Goal: Task Accomplishment & Management: Use online tool/utility

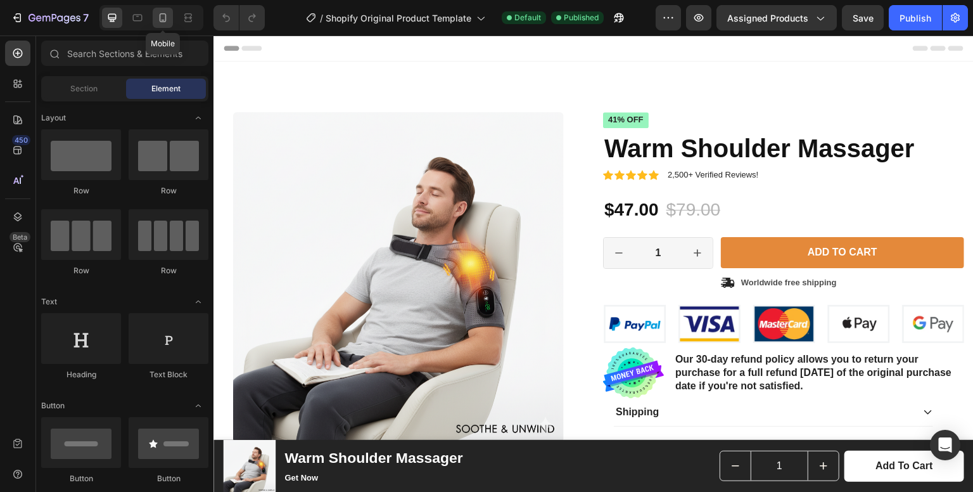
click at [158, 21] on icon at bounding box center [163, 17] width 13 height 13
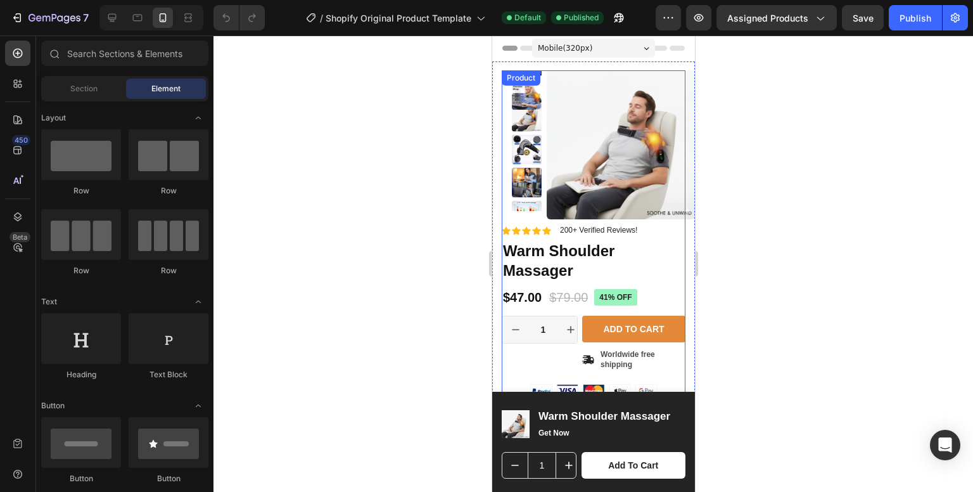
click at [503, 117] on div "Product Images" at bounding box center [593, 147] width 184 height 154
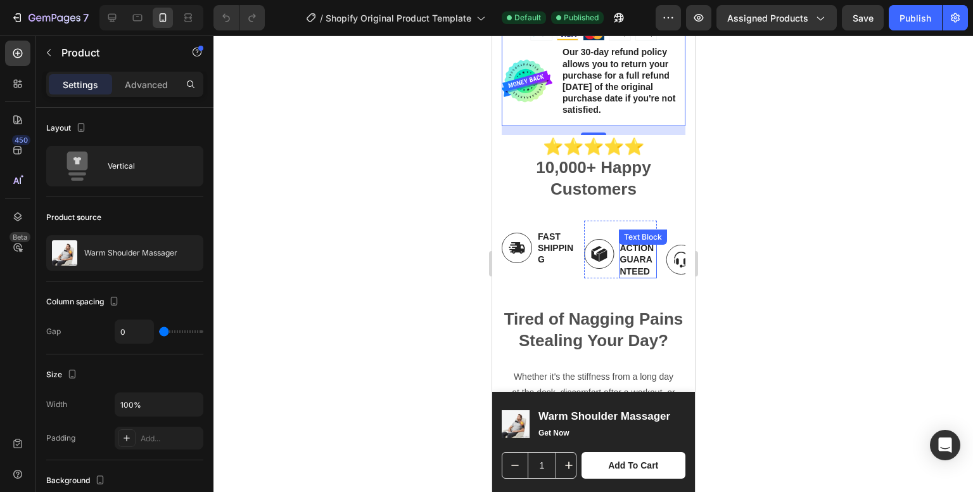
scroll to position [418, 0]
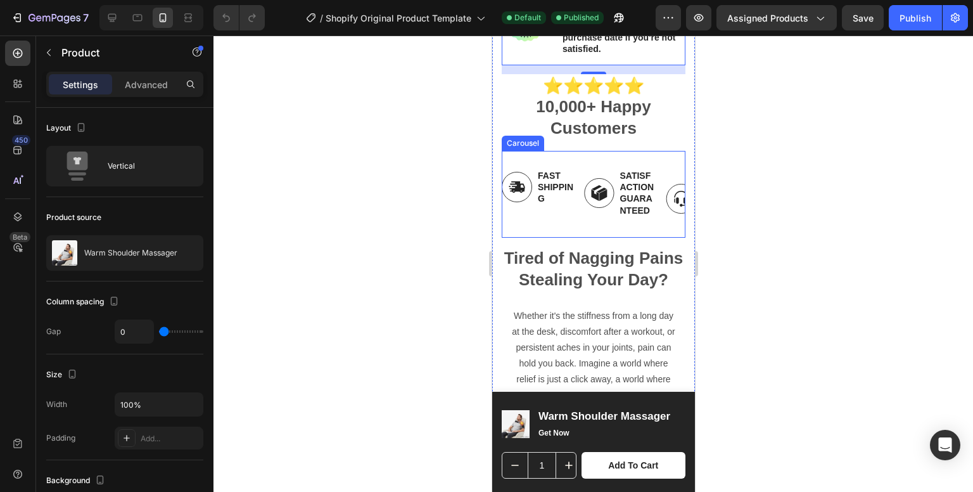
click at [529, 229] on div "Image Fast Shipping Text Block Row" at bounding box center [538, 199] width 74 height 78
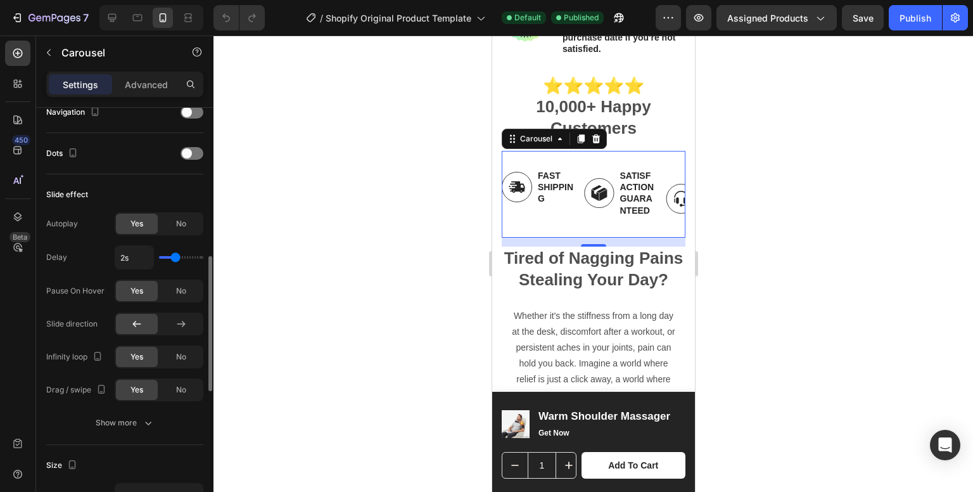
scroll to position [459, 0]
click at [140, 222] on span "Yes" at bounding box center [137, 222] width 13 height 11
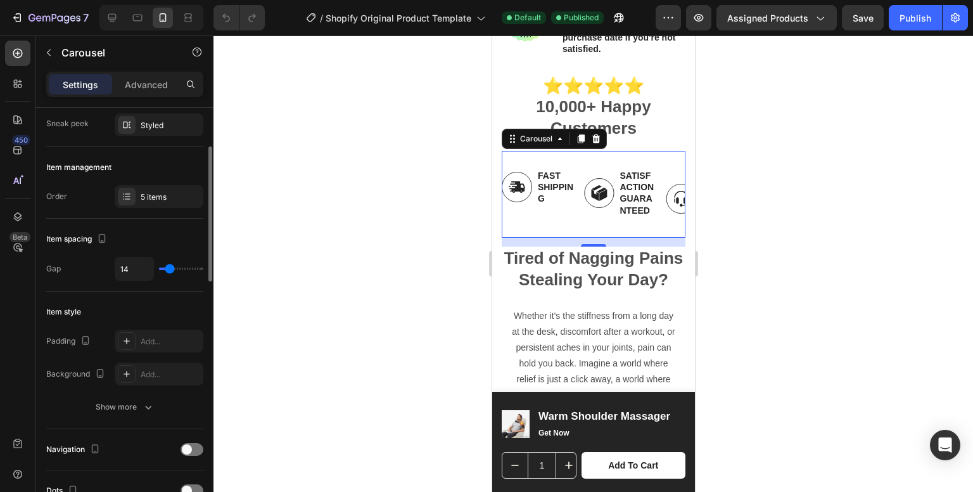
scroll to position [0, 0]
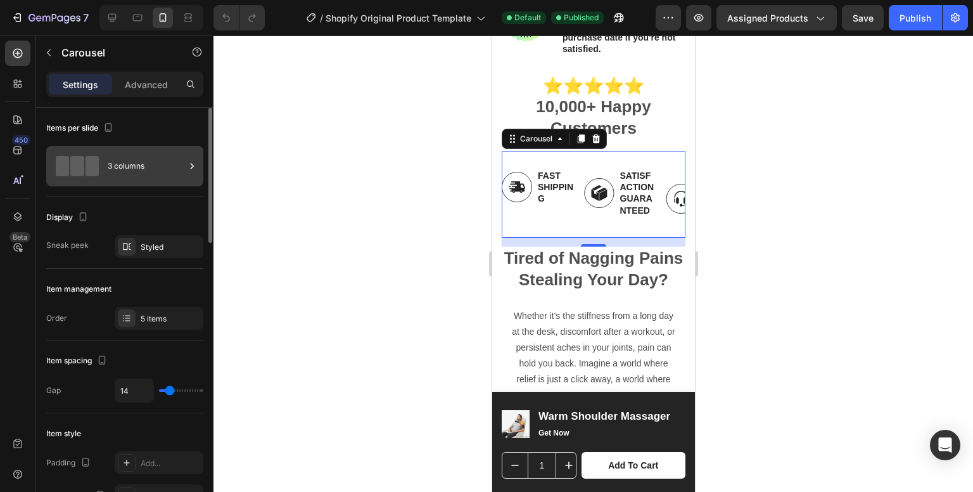
click at [134, 167] on div "3 columns" at bounding box center [146, 165] width 77 height 29
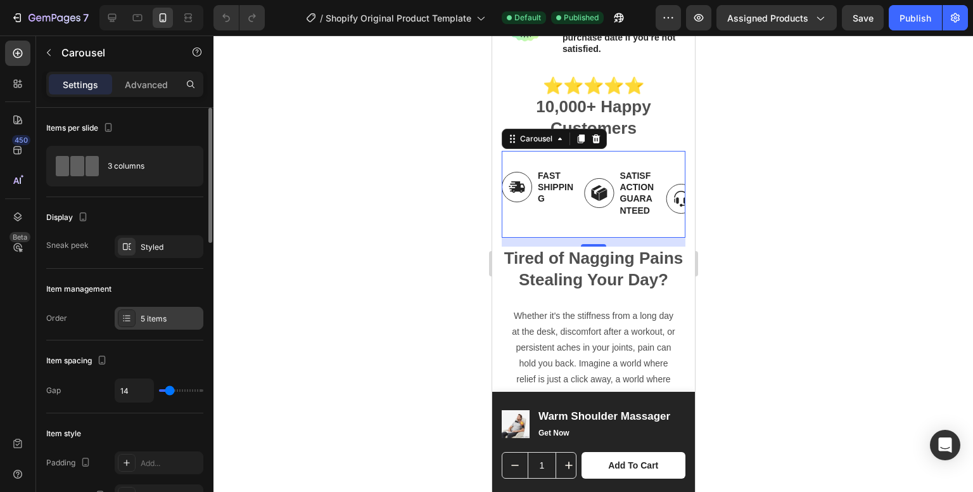
click at [161, 315] on div "5 items" at bounding box center [171, 318] width 60 height 11
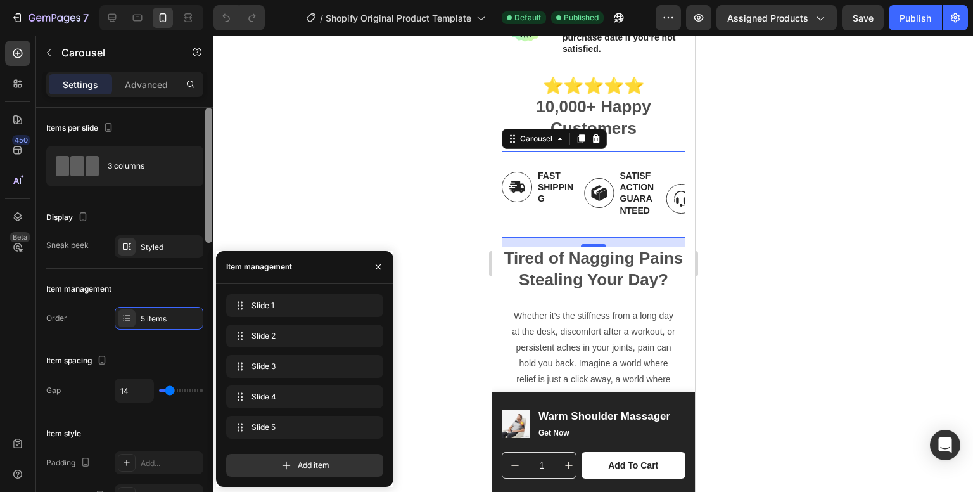
click at [206, 208] on div at bounding box center [208, 175] width 7 height 135
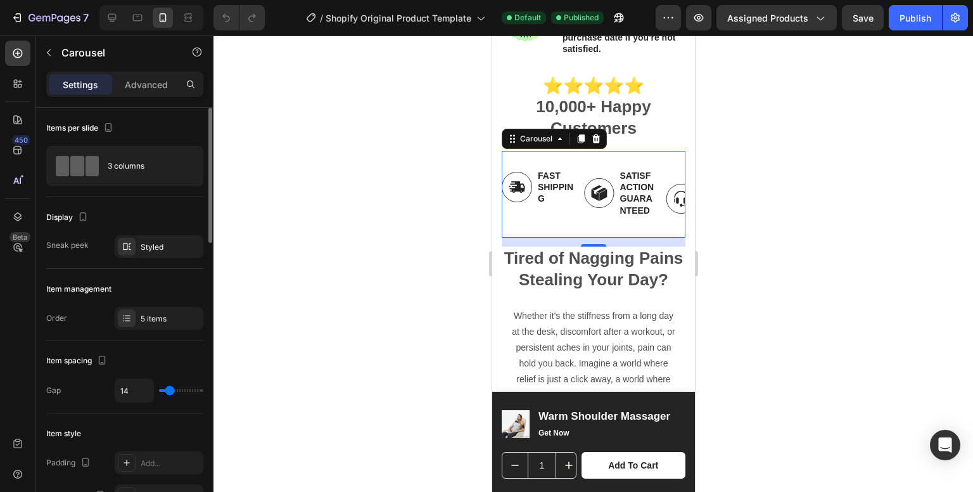
click at [160, 204] on div "Display Sneak peek Styled" at bounding box center [124, 233] width 157 height 72
click at [141, 88] on p "Advanced" at bounding box center [146, 84] width 43 height 13
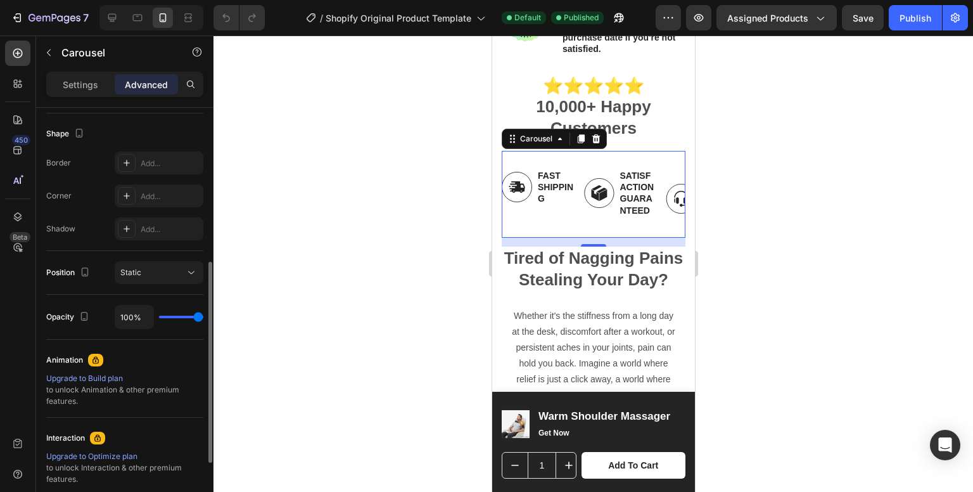
scroll to position [323, 0]
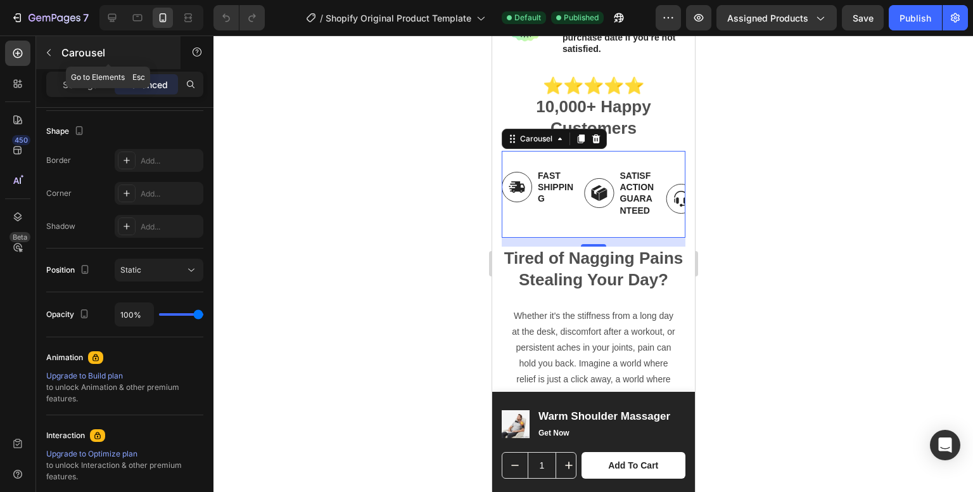
click at [48, 60] on button "button" at bounding box center [49, 52] width 20 height 20
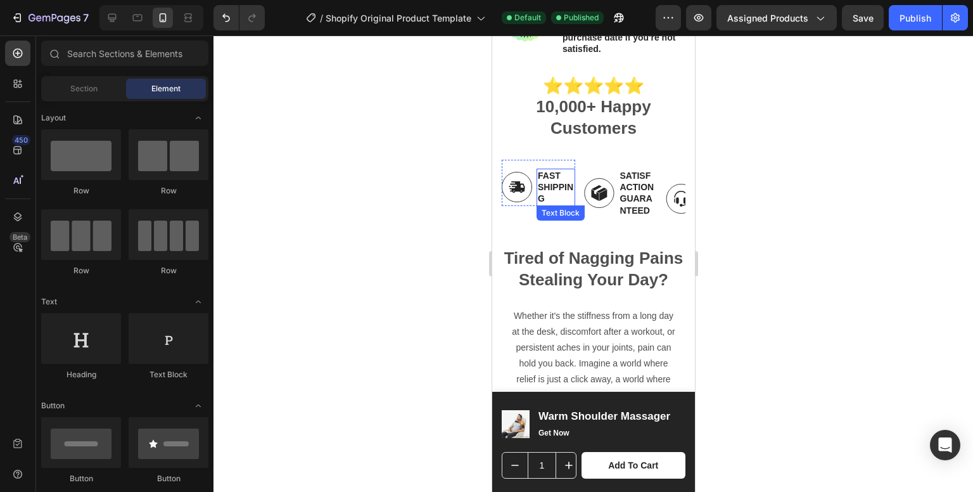
click at [566, 195] on p "Fast Shipping" at bounding box center [555, 187] width 36 height 35
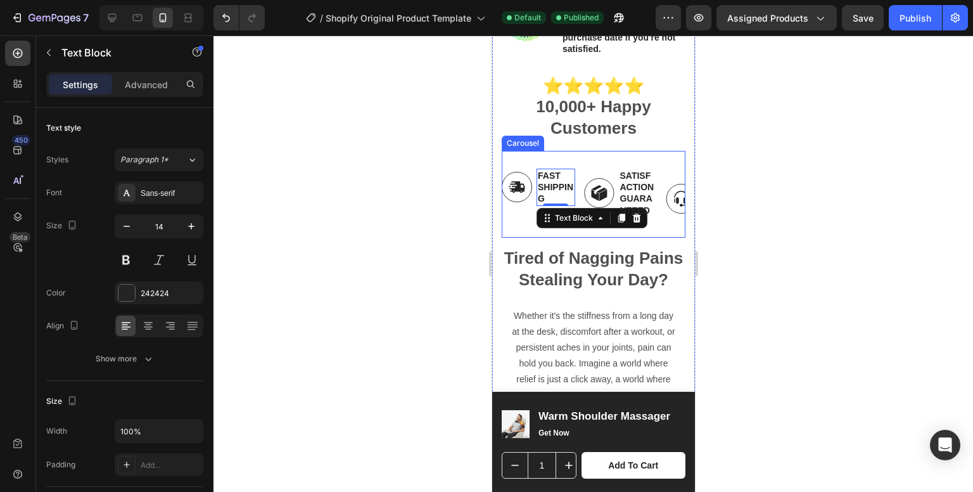
click at [584, 158] on div "Image Fast Shipping Text Block 0 Row Image Satisfaction Guaranteed Text Block R…" at bounding box center [593, 194] width 184 height 87
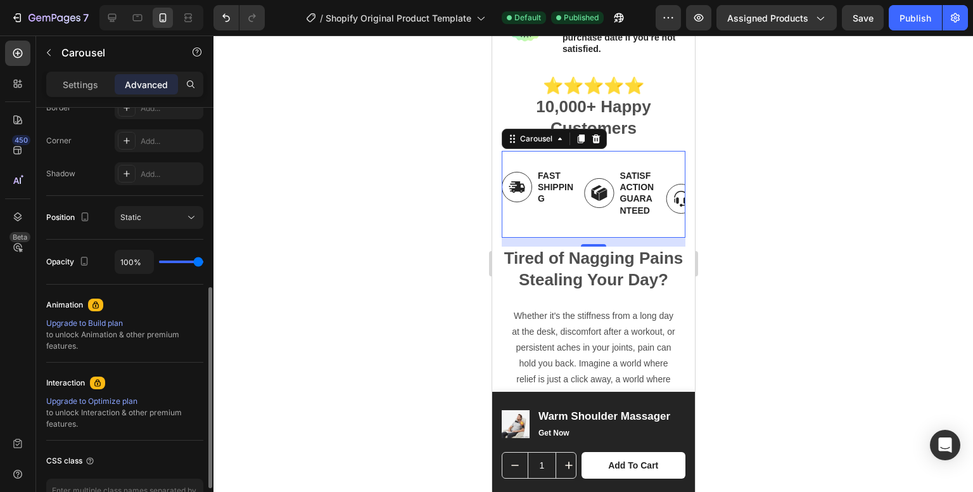
scroll to position [458, 0]
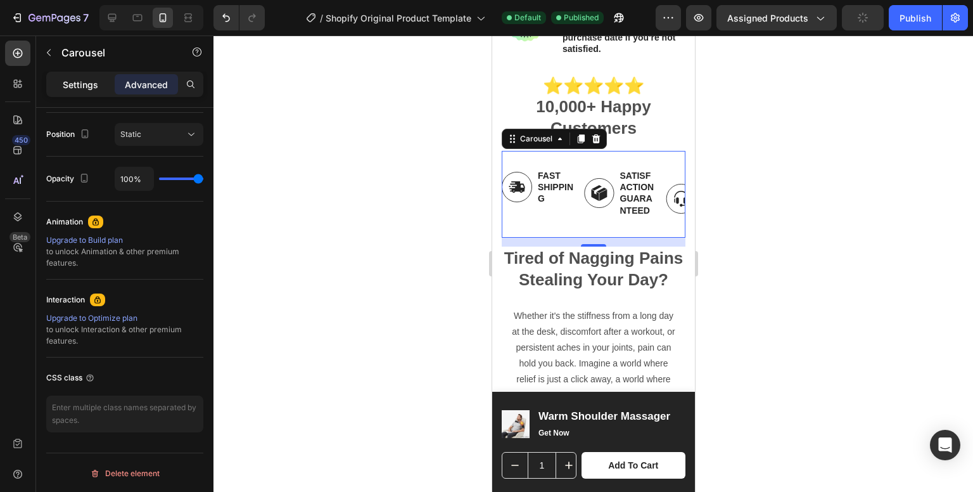
click at [77, 77] on div "Settings" at bounding box center [80, 84] width 63 height 20
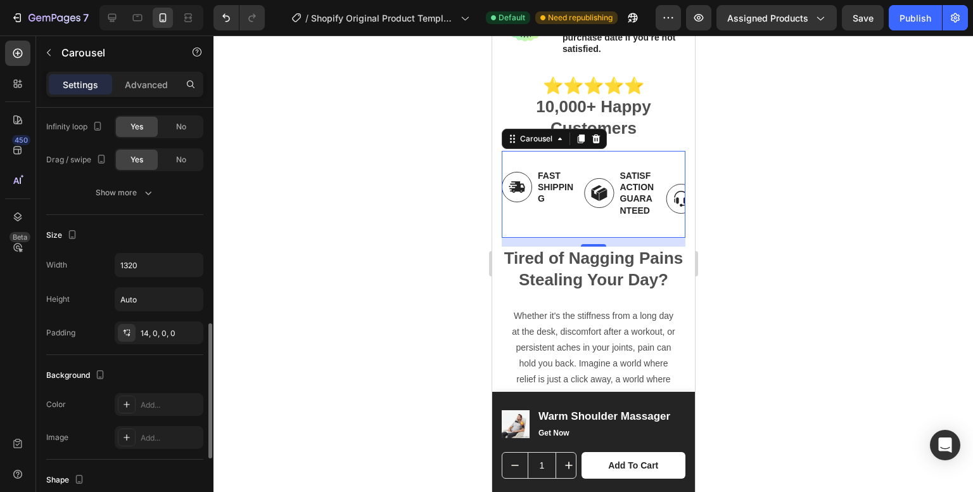
scroll to position [682, 0]
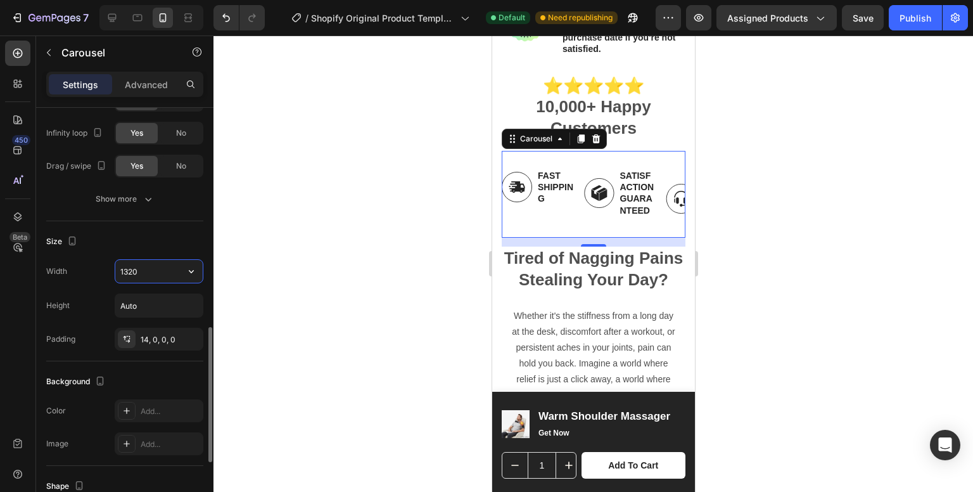
click at [170, 271] on input "1320" at bounding box center [158, 271] width 87 height 23
click at [190, 261] on button "button" at bounding box center [191, 271] width 23 height 23
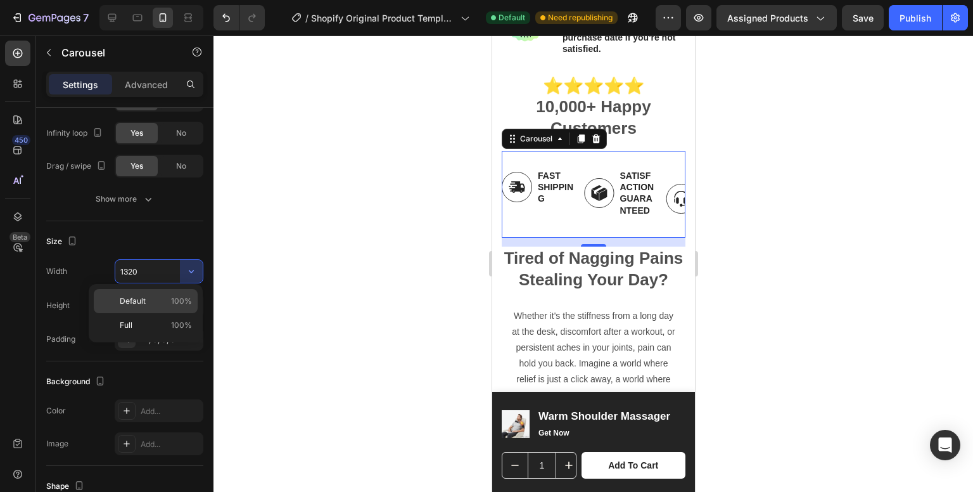
click at [156, 300] on p "Default 100%" at bounding box center [156, 300] width 72 height 11
type input "100%"
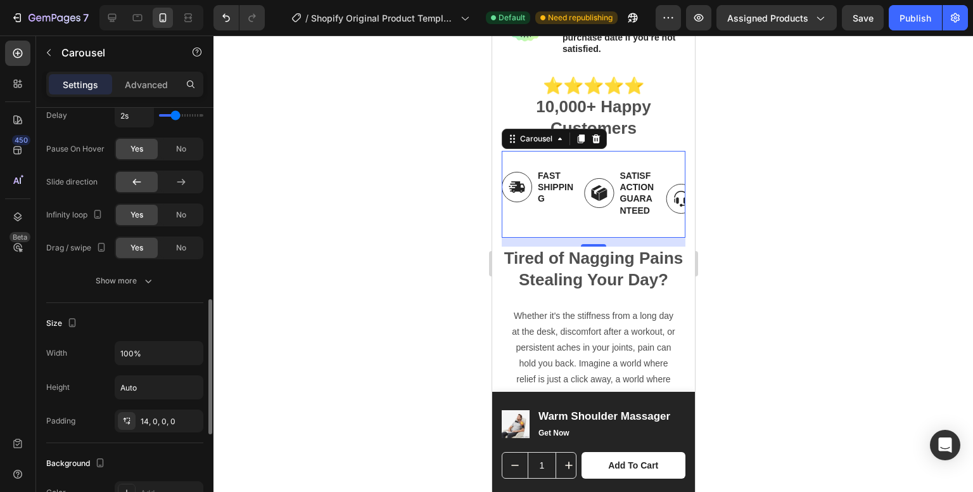
scroll to position [599, 0]
click at [146, 277] on icon "button" at bounding box center [148, 282] width 13 height 13
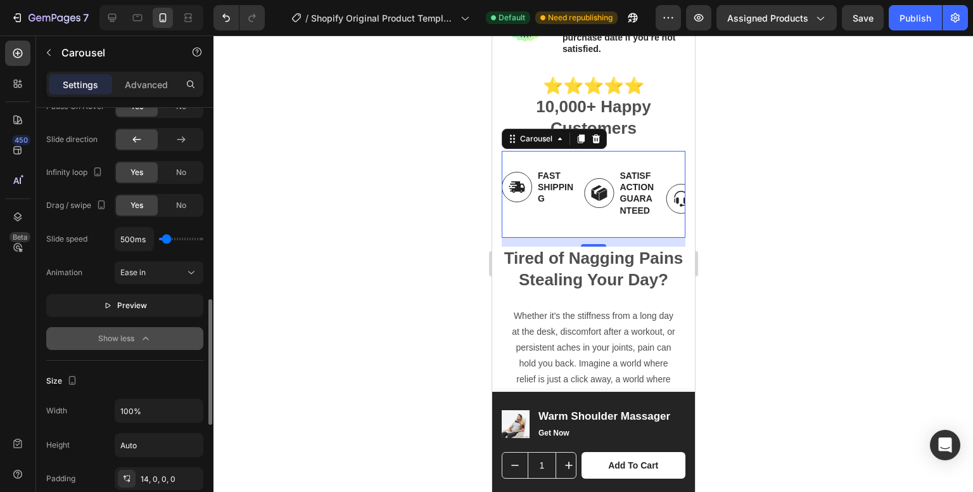
scroll to position [644, 0]
click at [131, 305] on span "Preview" at bounding box center [132, 304] width 30 height 13
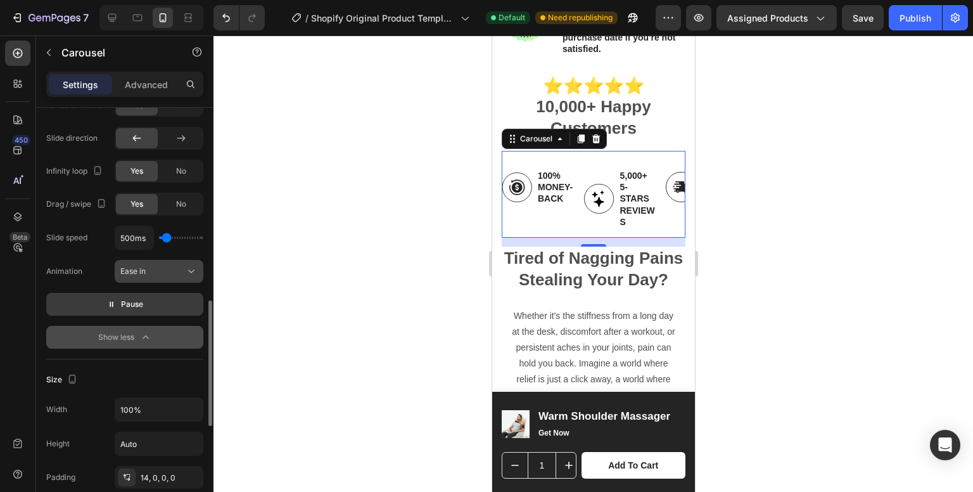
click at [185, 267] on icon at bounding box center [191, 271] width 13 height 13
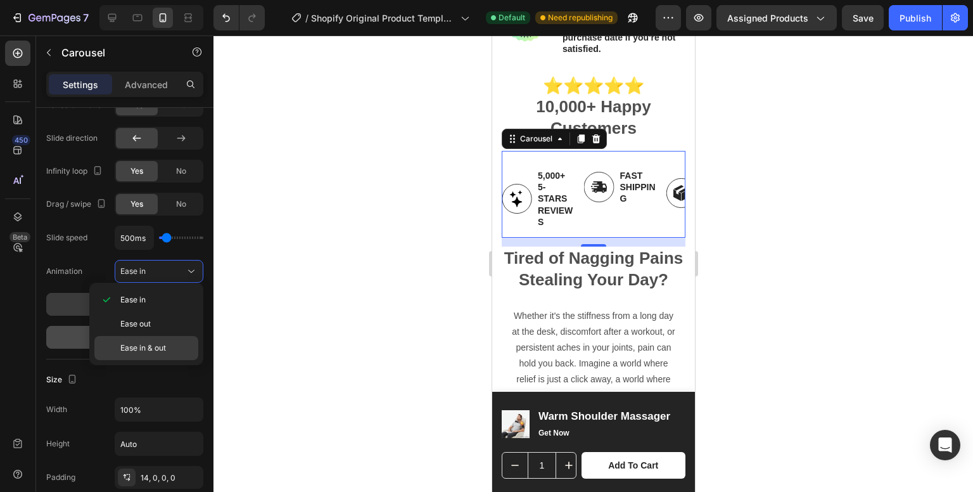
click at [162, 344] on span "Ease in & out" at bounding box center [143, 347] width 46 height 11
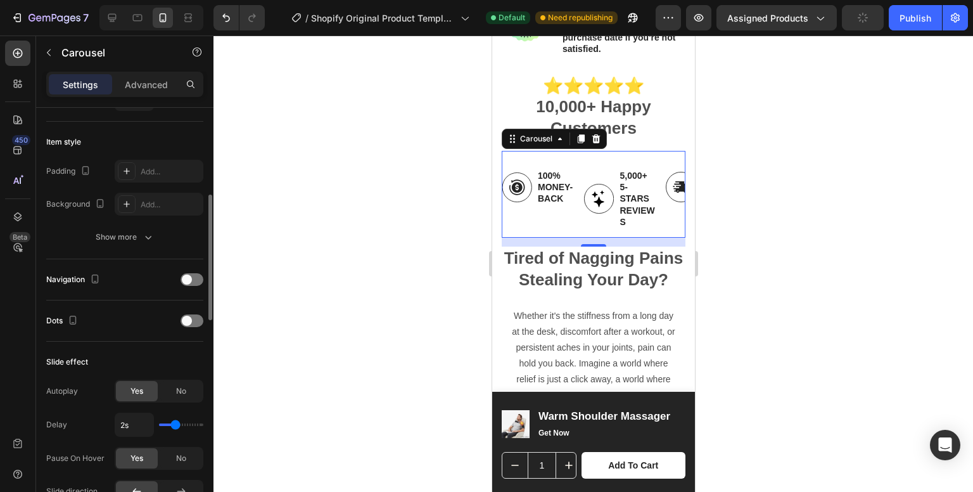
scroll to position [291, 0]
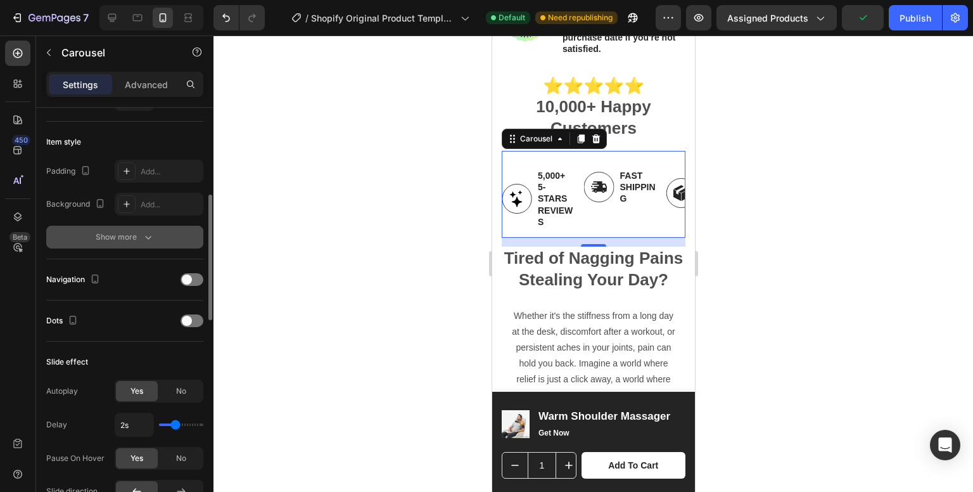
click at [155, 231] on button "Show more" at bounding box center [124, 237] width 157 height 23
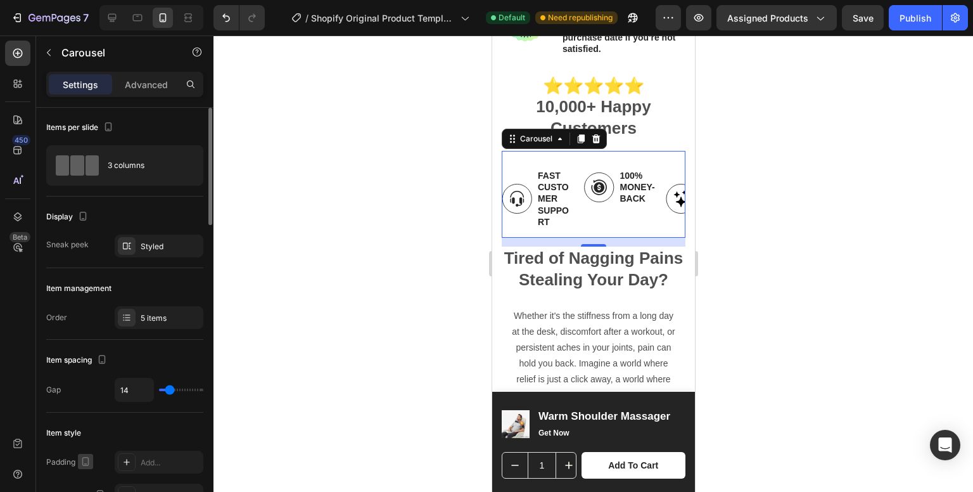
scroll to position [0, 0]
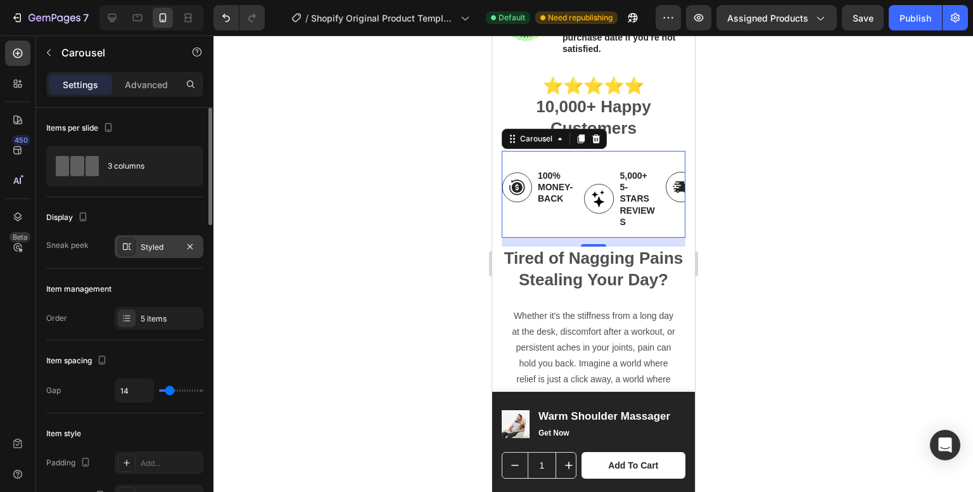
click at [160, 243] on div "Styled" at bounding box center [159, 246] width 37 height 11
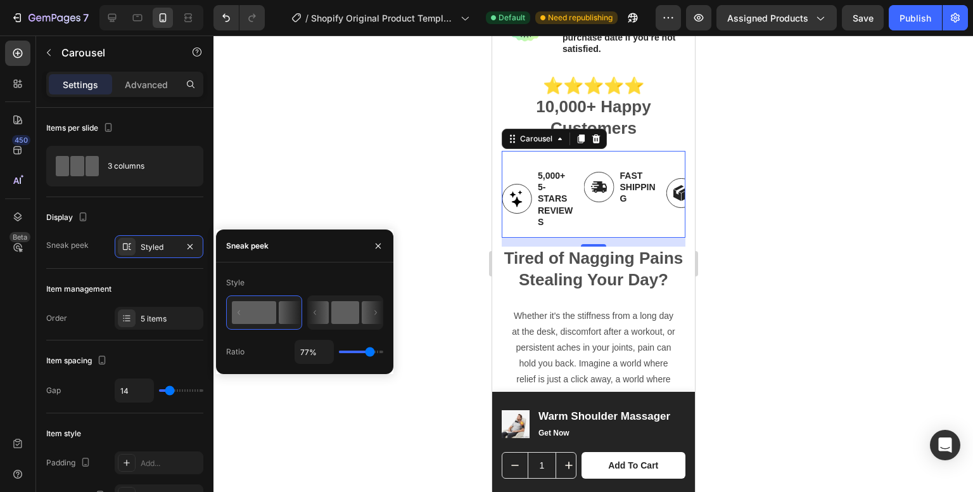
click at [346, 320] on rect at bounding box center [345, 312] width 28 height 23
type input "50%"
type input "50"
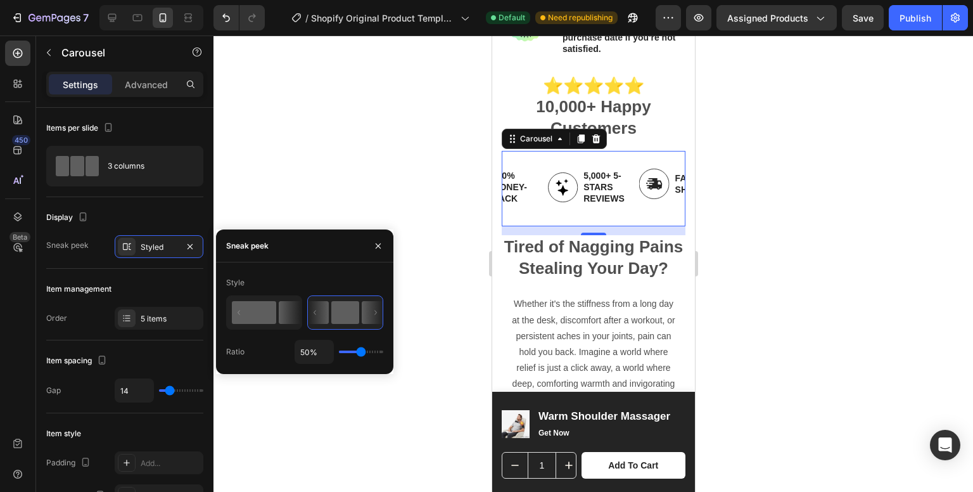
click at [265, 325] on icon at bounding box center [264, 313] width 74 height 32
type input "77%"
type input "77"
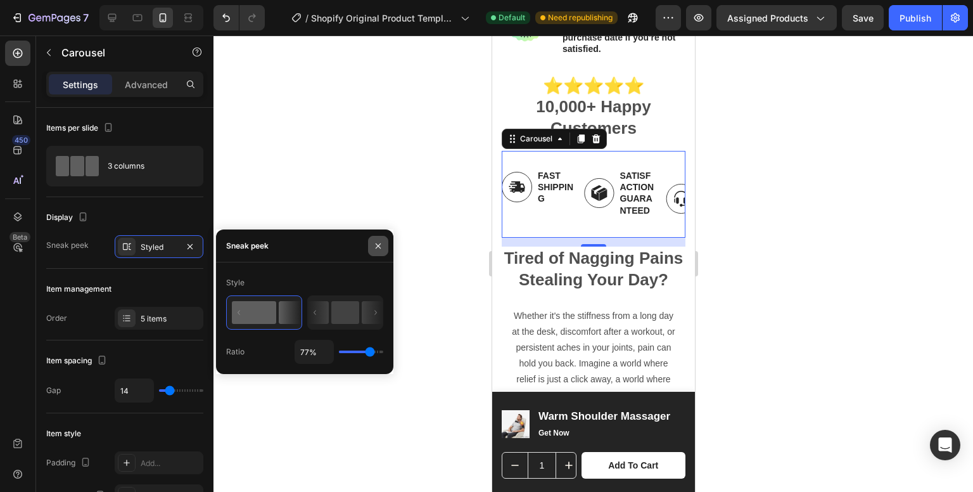
click at [378, 246] on icon "button" at bounding box center [378, 245] width 5 height 5
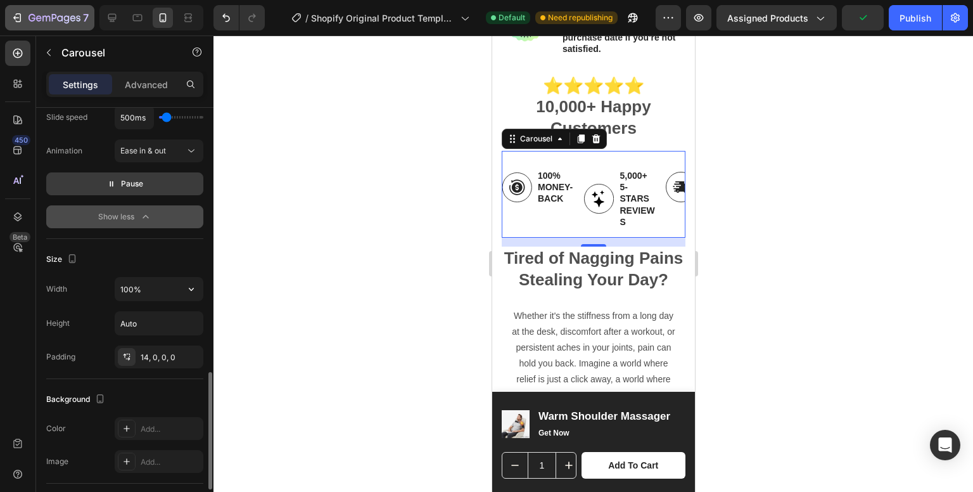
scroll to position [906, 0]
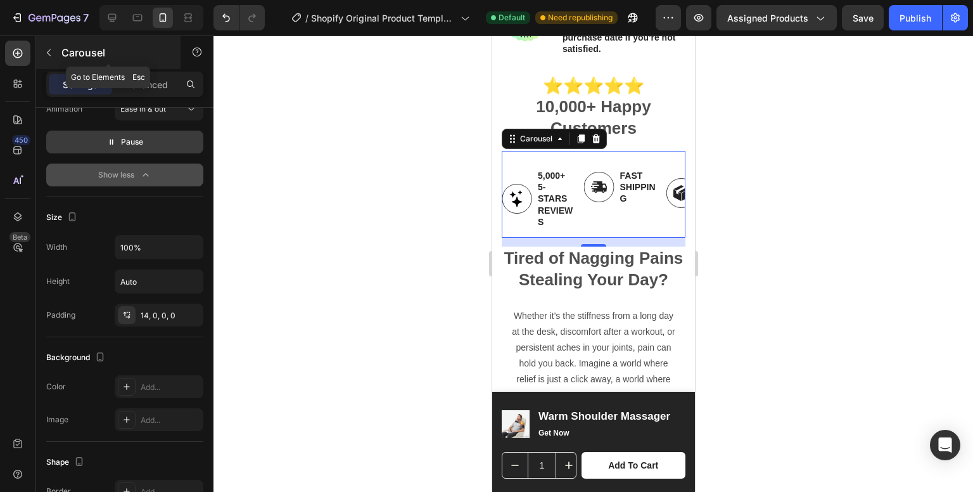
click at [55, 45] on button "button" at bounding box center [49, 52] width 20 height 20
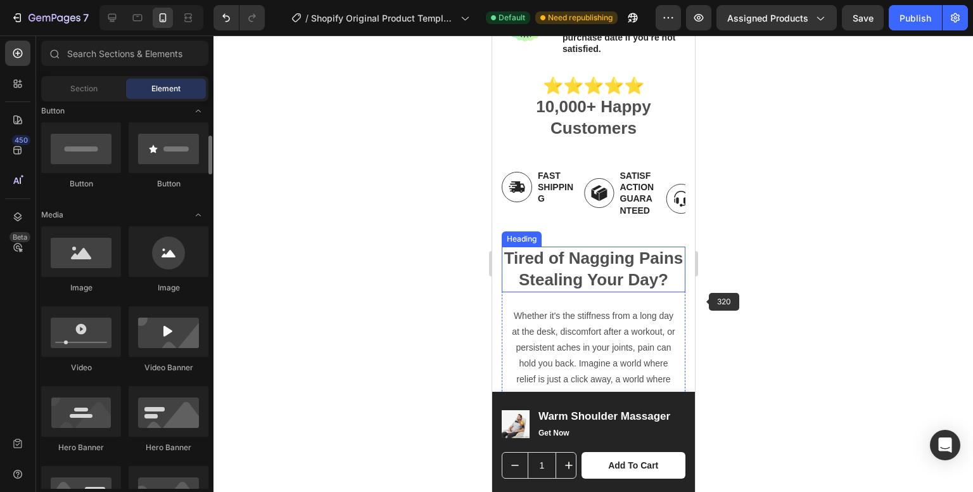
scroll to position [299, 0]
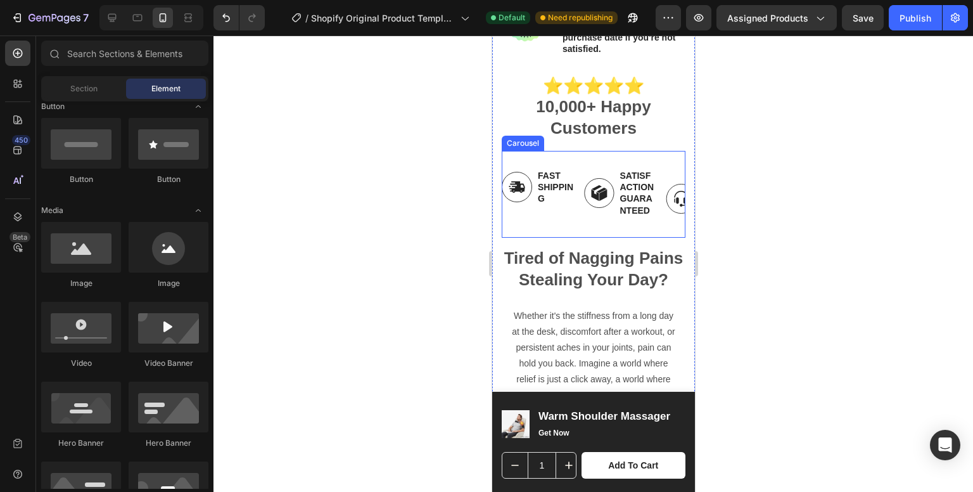
click at [543, 157] on div "Image Fast Shipping Text Block Row Image Satisfaction Guaranteed Text Block Row…" at bounding box center [593, 194] width 184 height 87
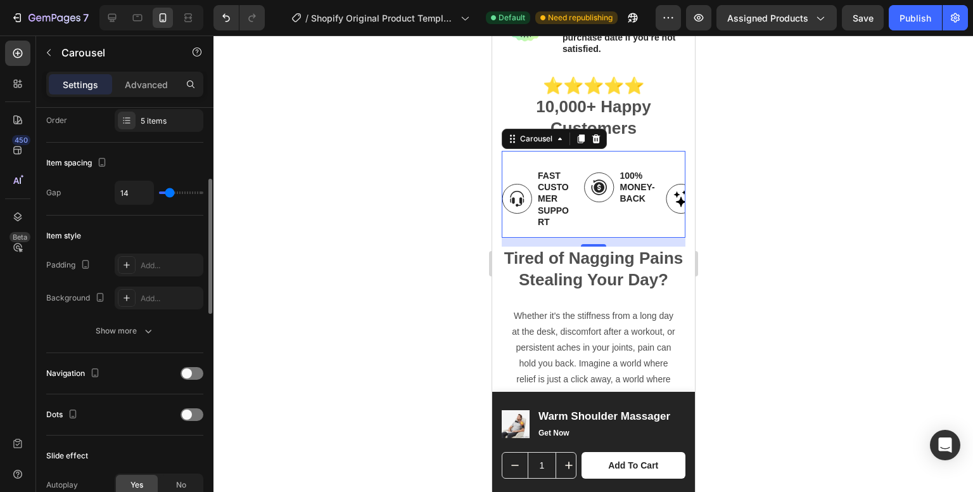
scroll to position [204, 0]
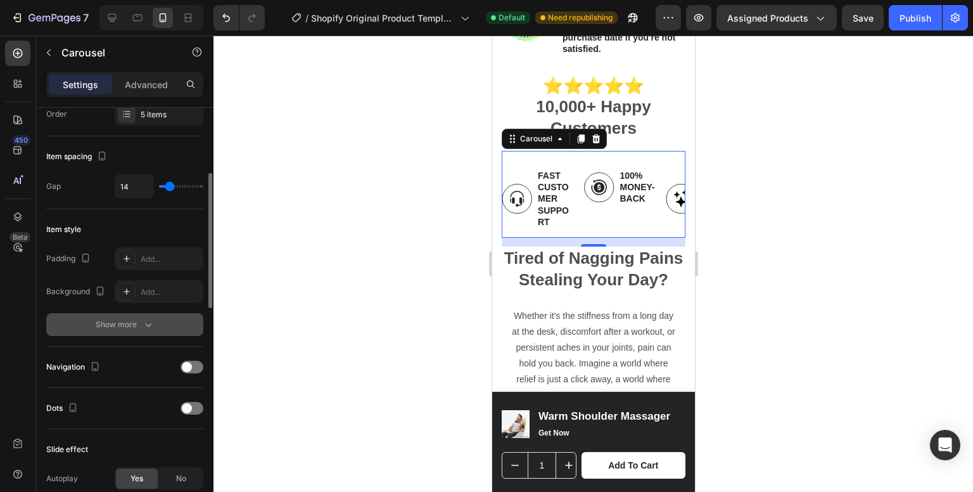
click at [138, 324] on div "Show more" at bounding box center [125, 324] width 59 height 13
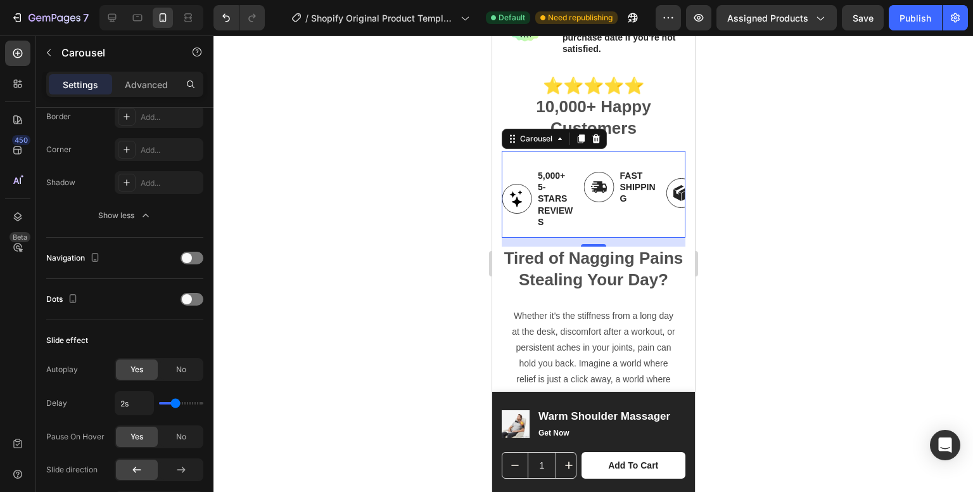
scroll to position [0, 0]
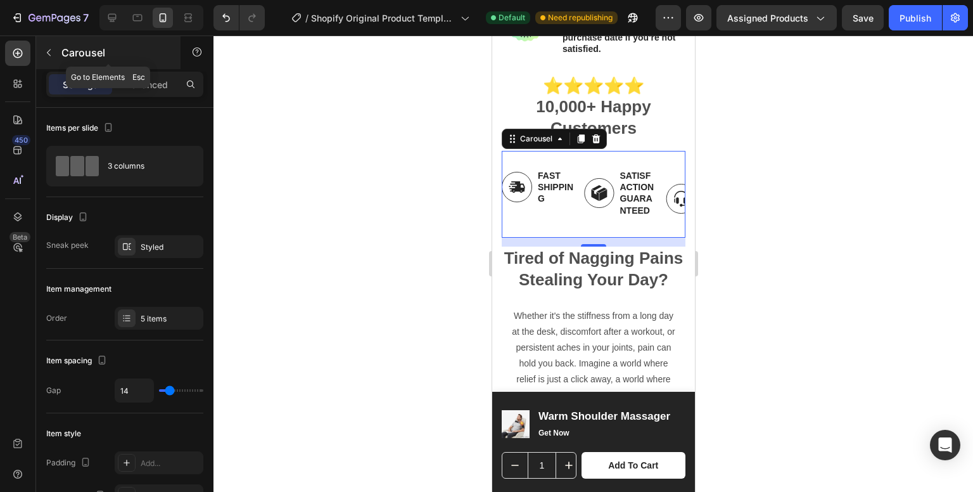
click at [65, 54] on p "Carousel" at bounding box center [115, 52] width 108 height 15
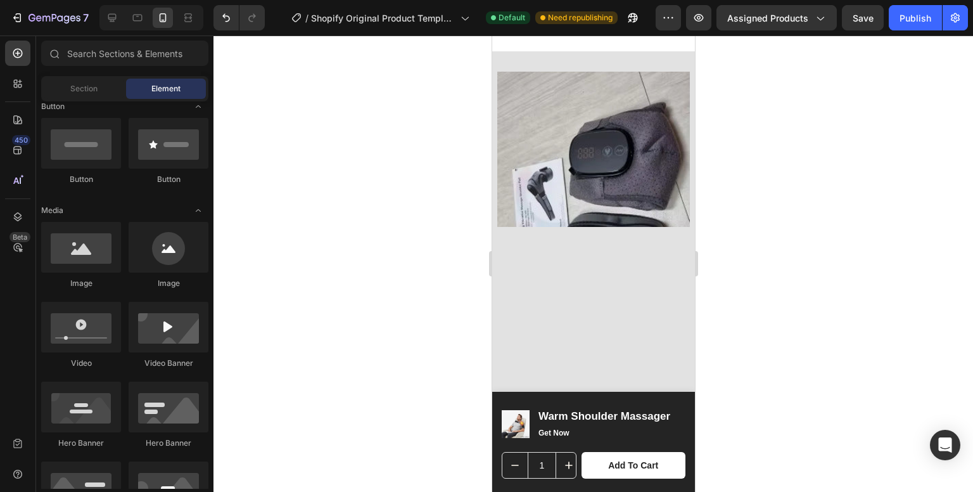
scroll to position [1604, 0]
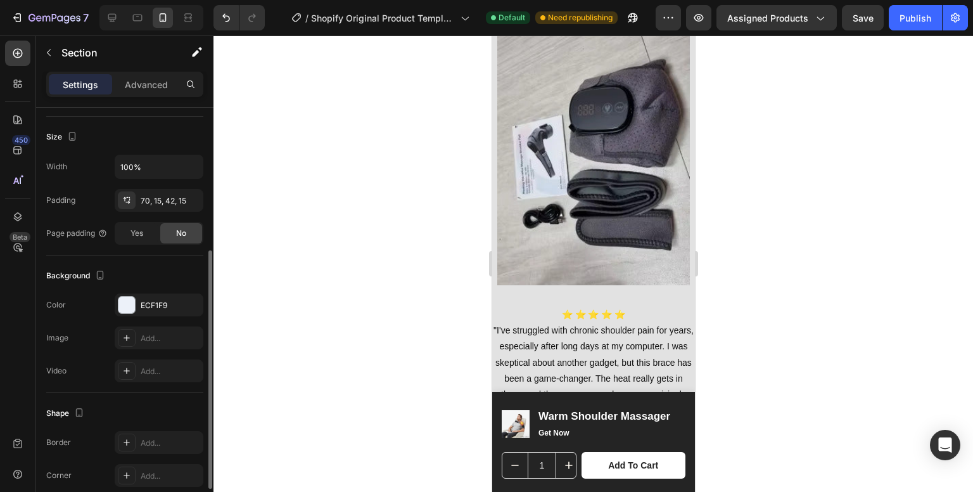
scroll to position [238, 0]
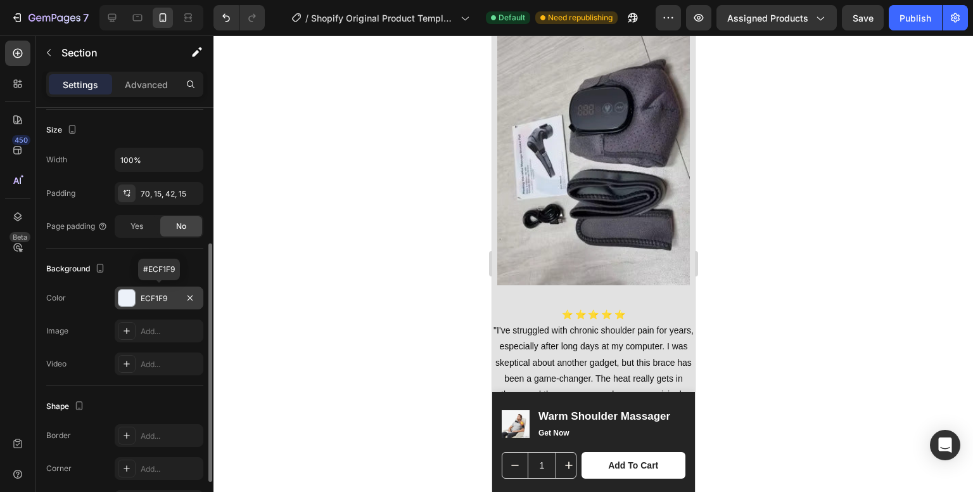
click at [151, 290] on div "ECF1F9" at bounding box center [159, 297] width 89 height 23
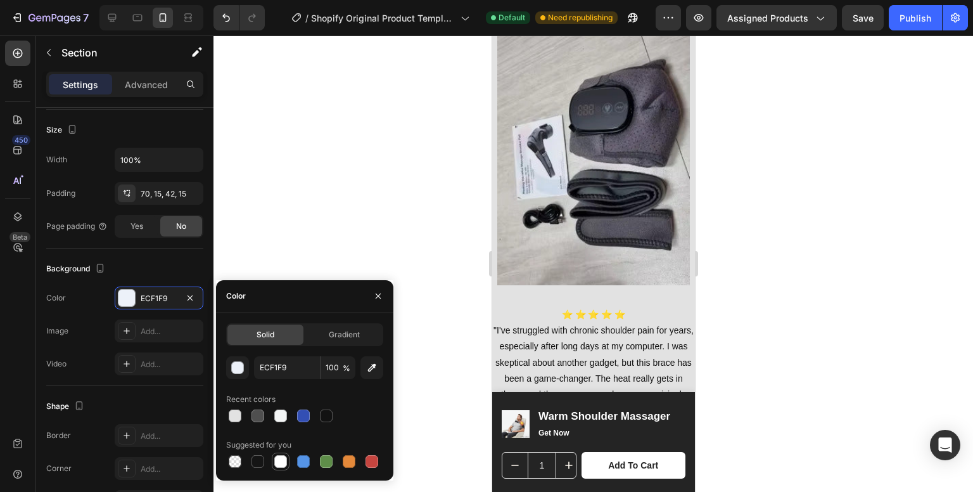
click at [275, 458] on div at bounding box center [280, 461] width 13 height 13
type input "FFFFFF"
click at [801, 260] on div at bounding box center [594, 263] width 760 height 456
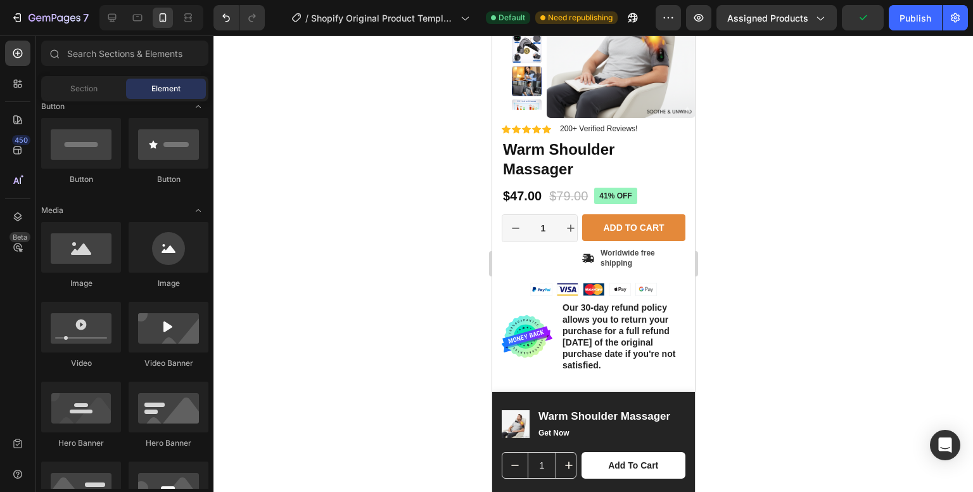
scroll to position [104, 0]
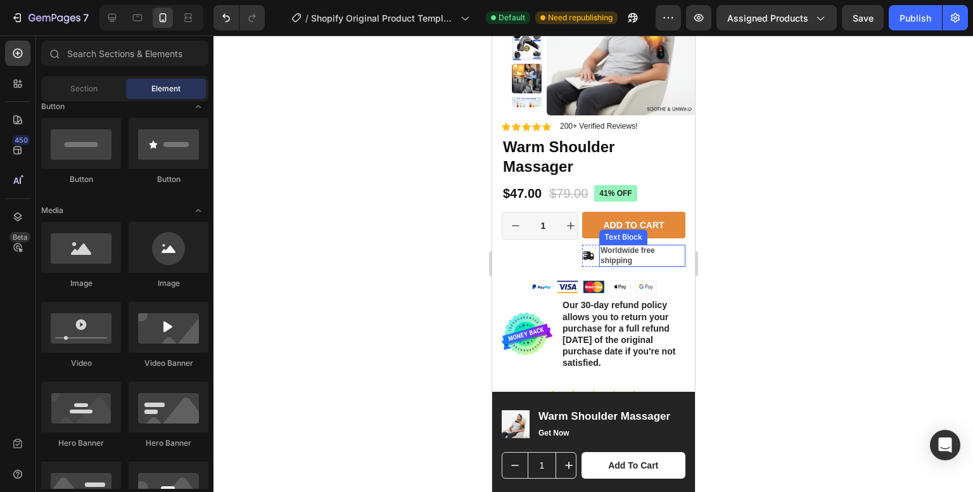
click at [611, 252] on p "Worldwide free shipping" at bounding box center [642, 256] width 84 height 20
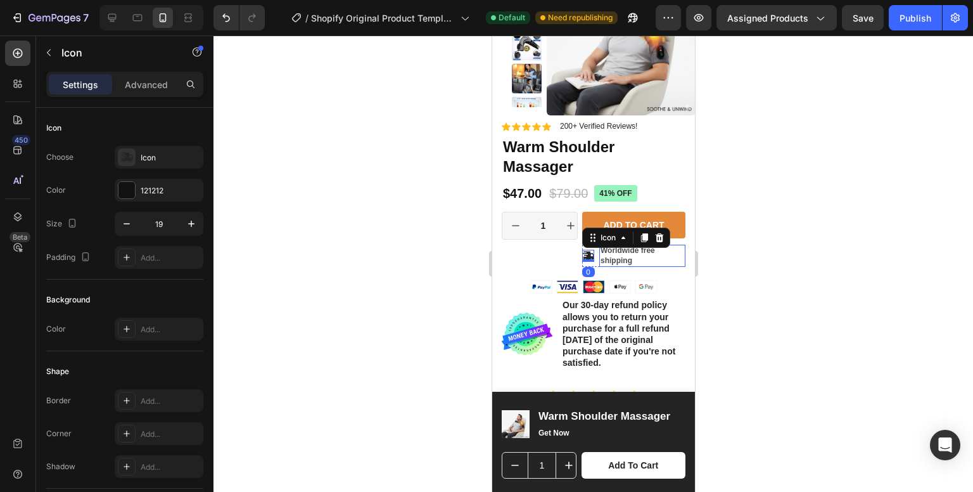
click at [613, 253] on p "Worldwide free shipping" at bounding box center [642, 256] width 84 height 20
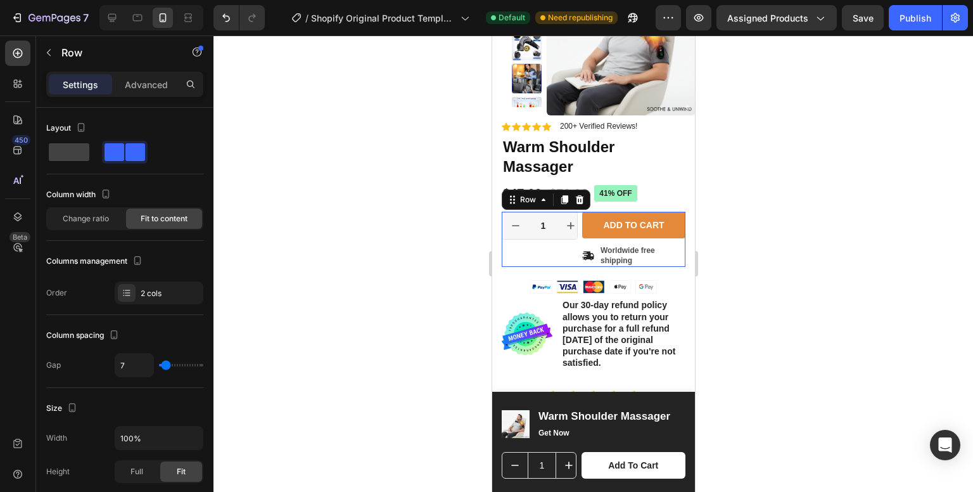
click at [572, 250] on div "1 Product Quantity Row" at bounding box center [539, 239] width 76 height 55
click at [618, 255] on p "Worldwide free shipping" at bounding box center [642, 256] width 84 height 20
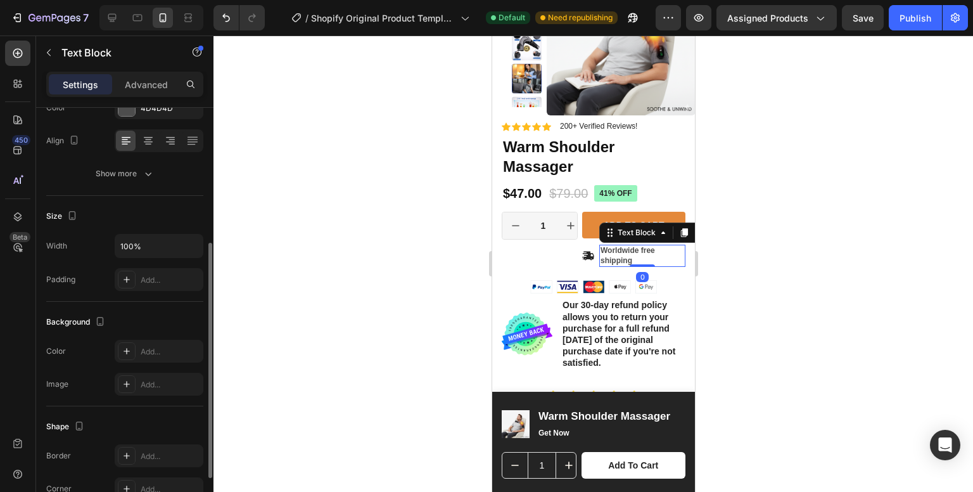
scroll to position [205, 0]
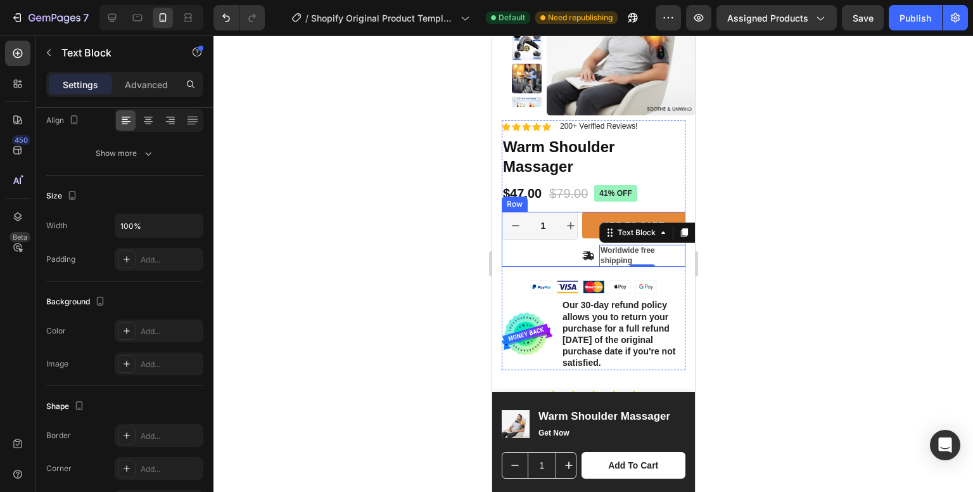
click at [535, 257] on div "1 Product Quantity Row" at bounding box center [539, 239] width 76 height 55
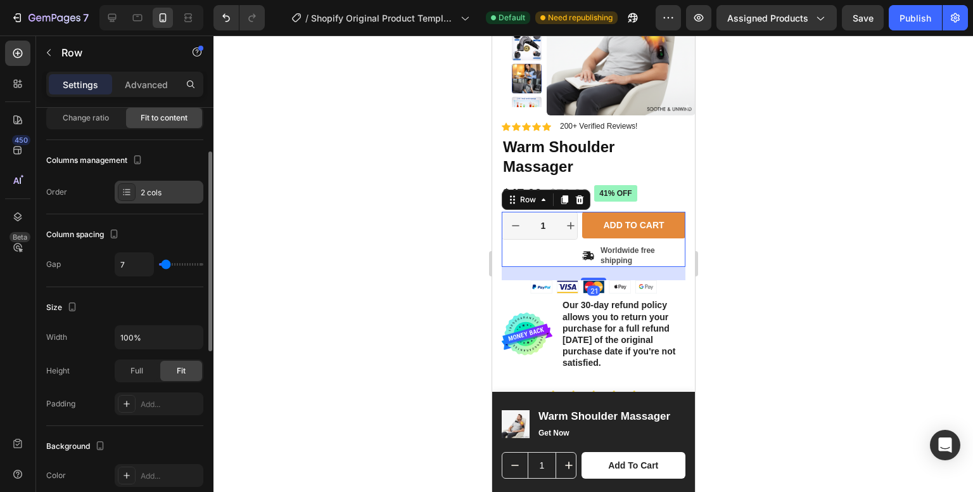
scroll to position [101, 0]
click at [153, 184] on div "2 cols" at bounding box center [159, 191] width 89 height 23
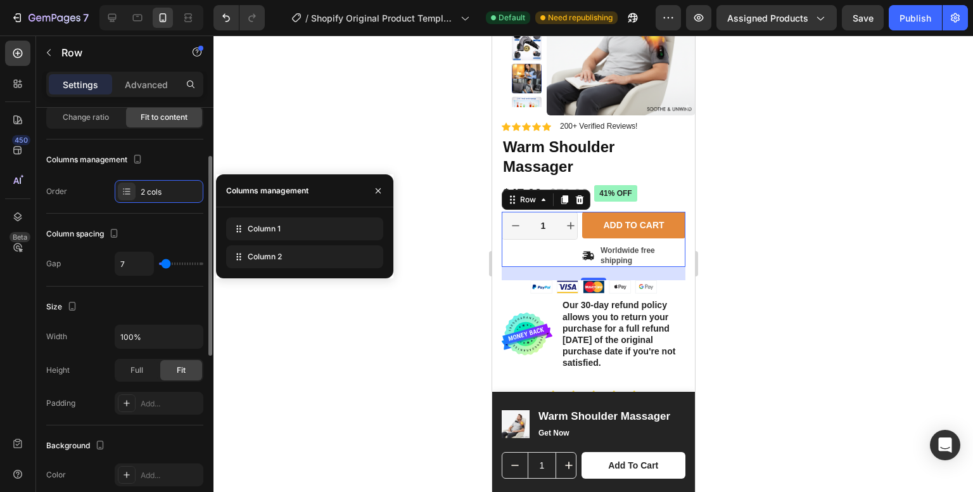
scroll to position [0, 0]
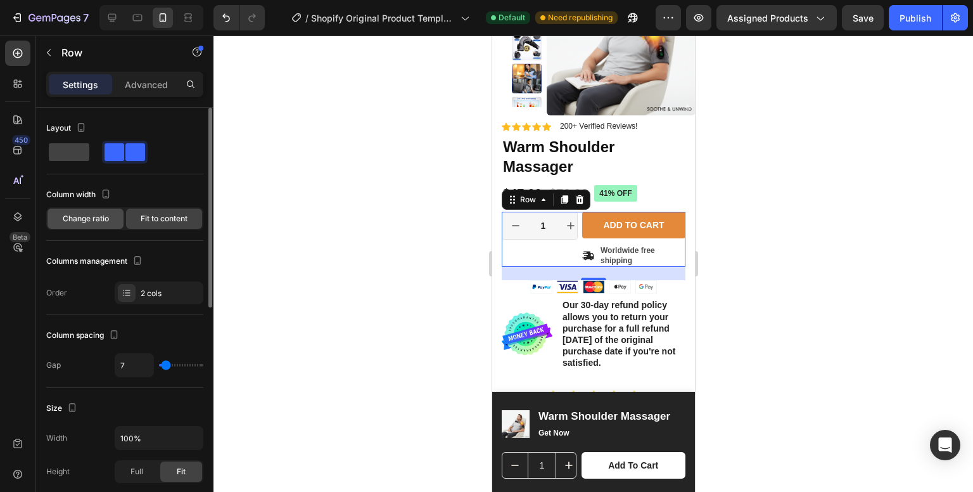
click at [90, 214] on span "Change ratio" at bounding box center [86, 218] width 46 height 11
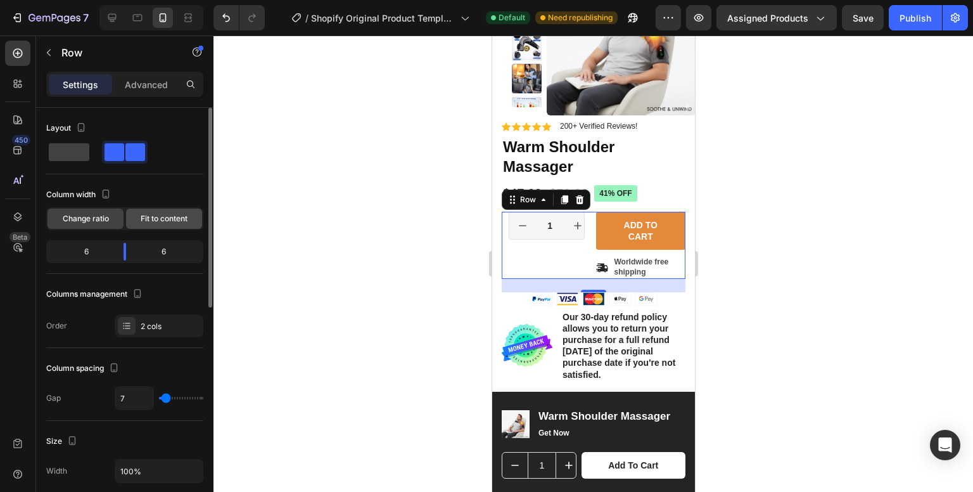
click at [147, 212] on div "Fit to content" at bounding box center [164, 218] width 76 height 20
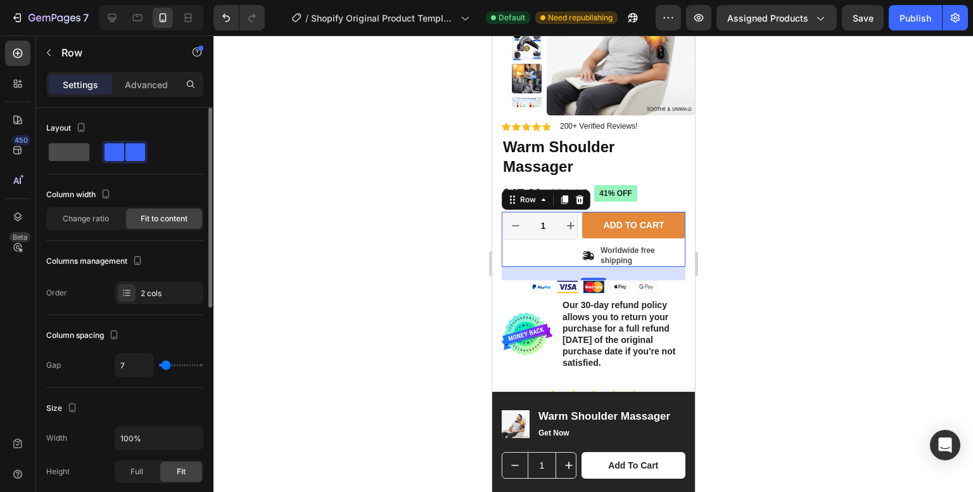
click at [70, 152] on span at bounding box center [69, 152] width 41 height 18
type input "0"
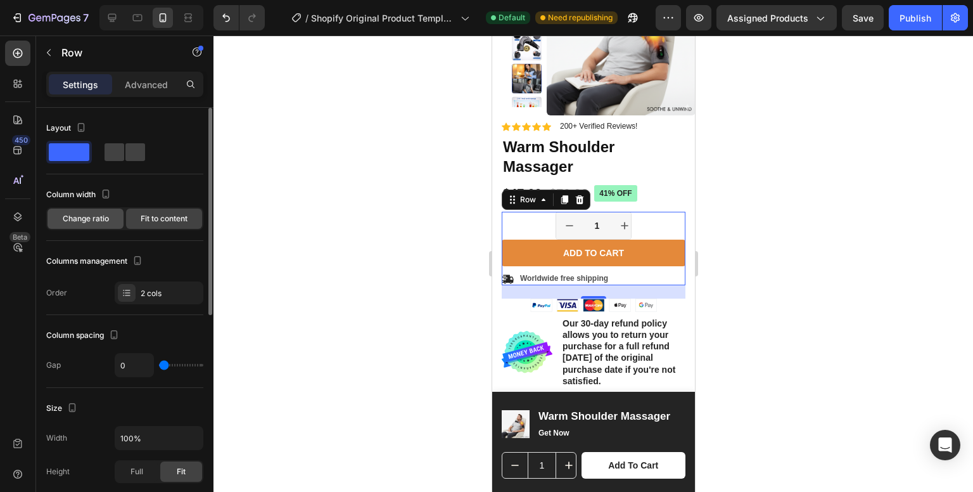
click at [91, 218] on span "Change ratio" at bounding box center [86, 218] width 46 height 11
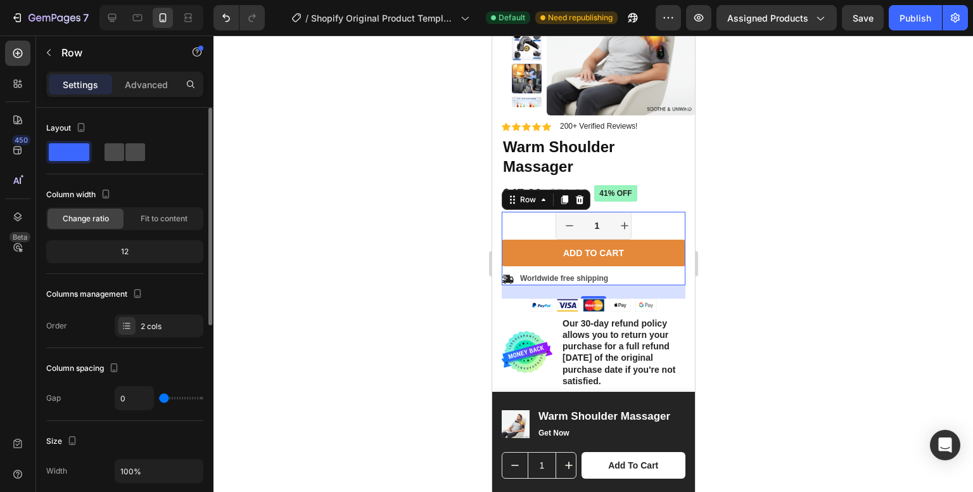
click at [122, 151] on span at bounding box center [115, 152] width 20 height 18
type input "7"
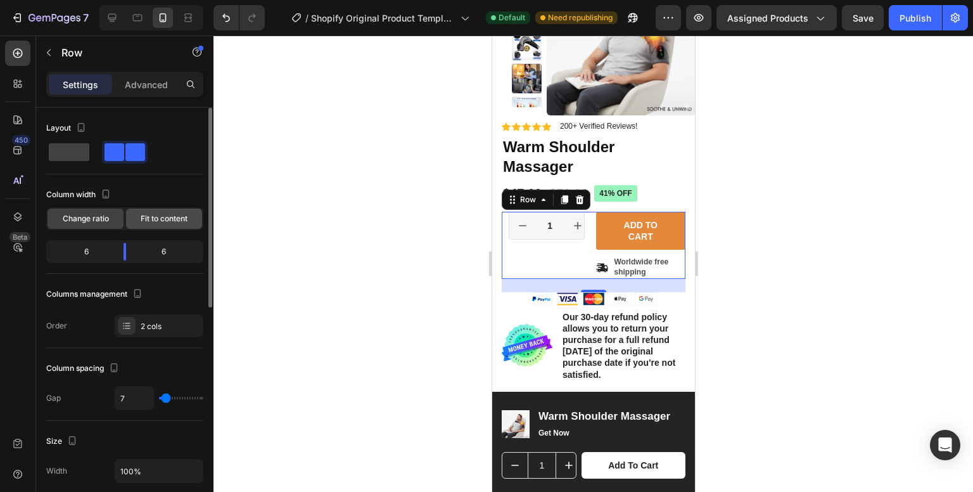
click at [174, 221] on span "Fit to content" at bounding box center [164, 218] width 47 height 11
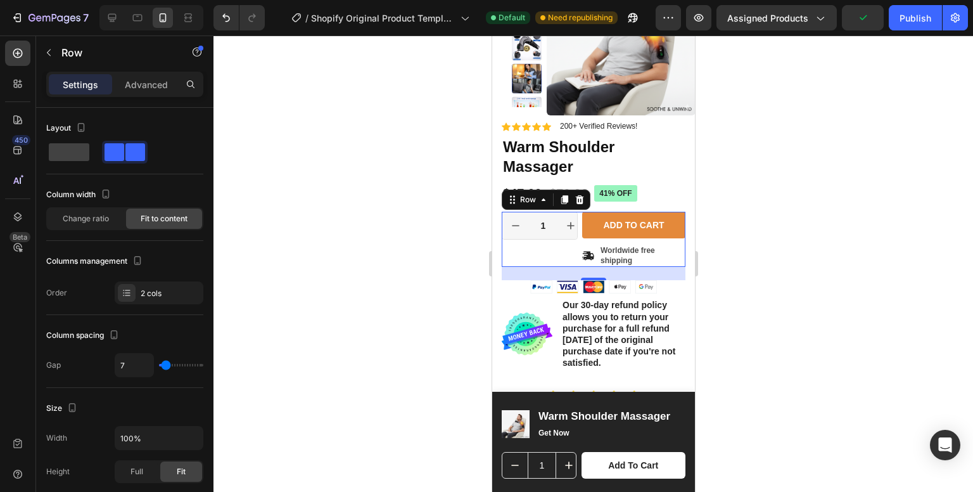
click at [734, 288] on div at bounding box center [594, 263] width 760 height 456
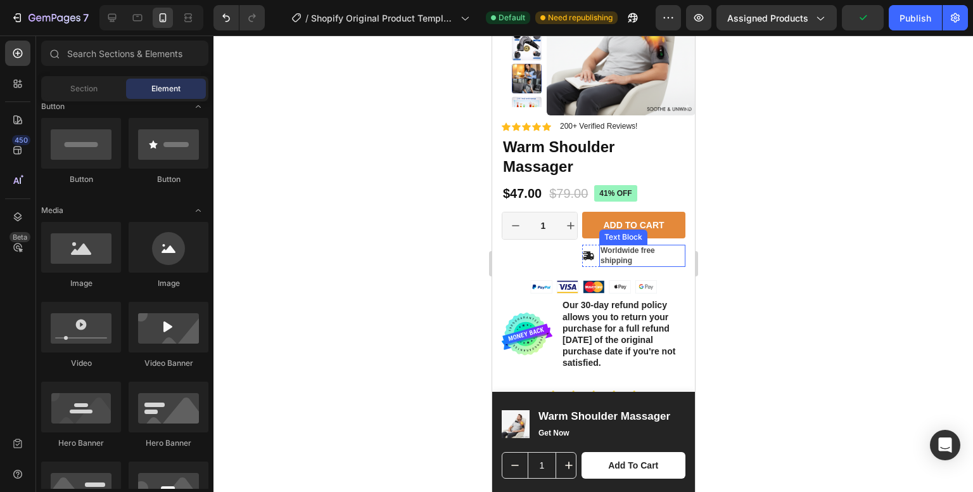
click at [667, 261] on p "Worldwide free shipping" at bounding box center [642, 256] width 84 height 20
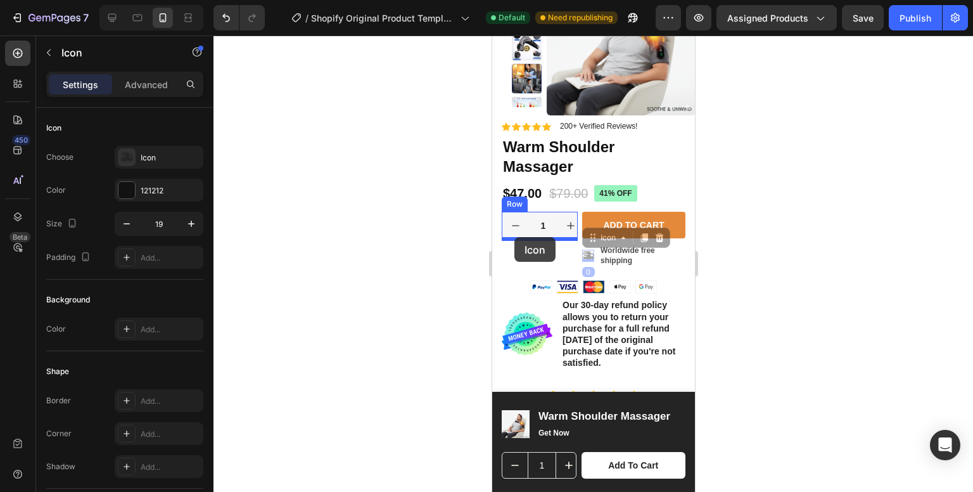
drag, startPoint x: 589, startPoint y: 257, endPoint x: 514, endPoint y: 238, distance: 77.8
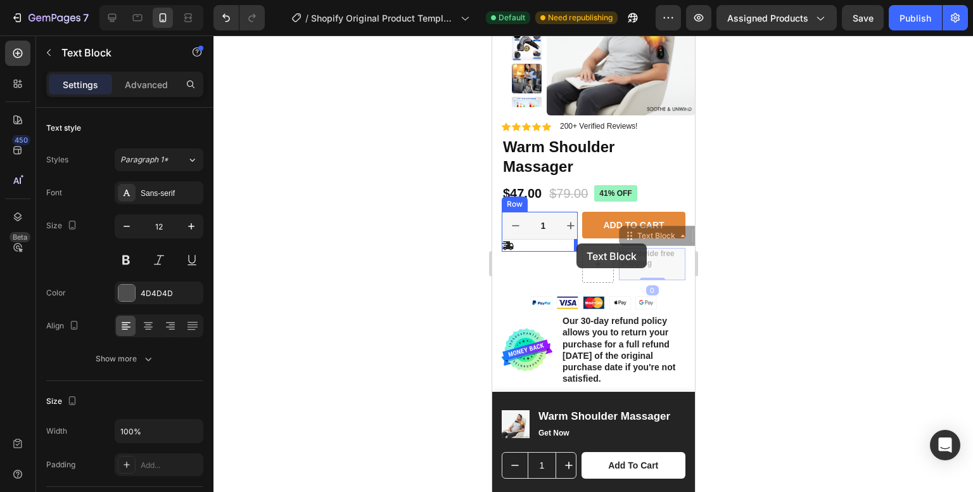
drag, startPoint x: 639, startPoint y: 263, endPoint x: 576, endPoint y: 243, distance: 66.3
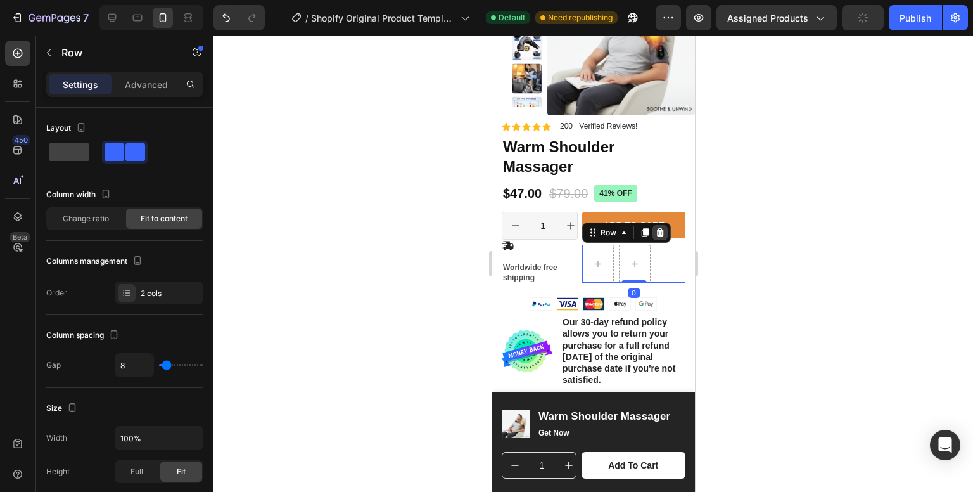
click at [655, 231] on icon at bounding box center [660, 232] width 10 height 10
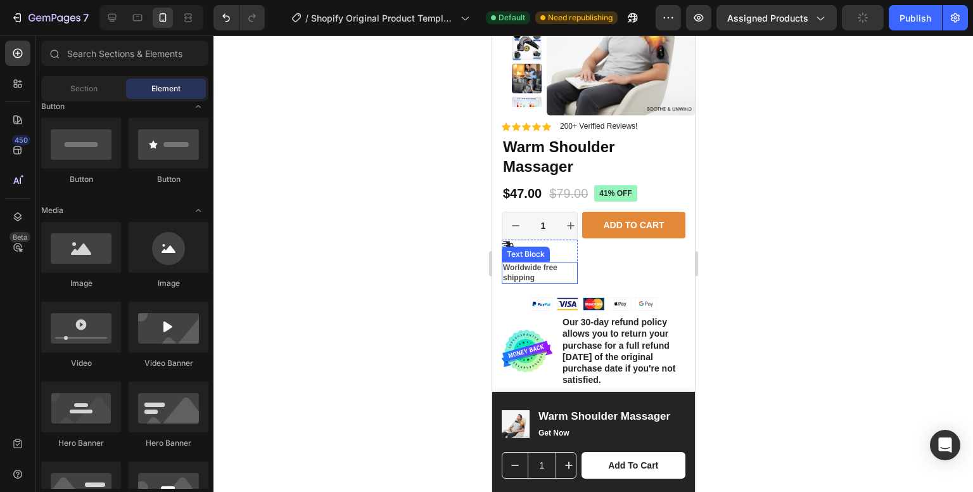
click at [535, 267] on p "Worldwide free shipping" at bounding box center [539, 273] width 74 height 20
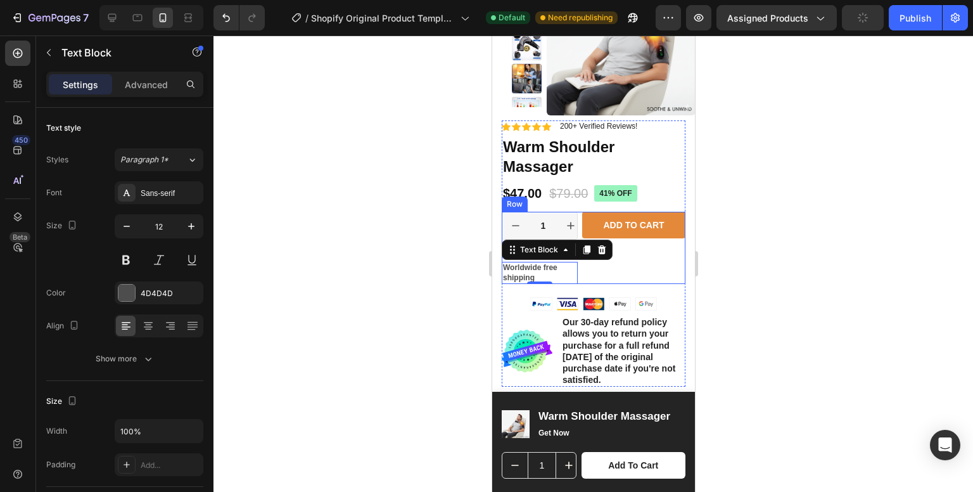
click at [622, 269] on div "Add to cart Add to Cart" at bounding box center [633, 248] width 103 height 72
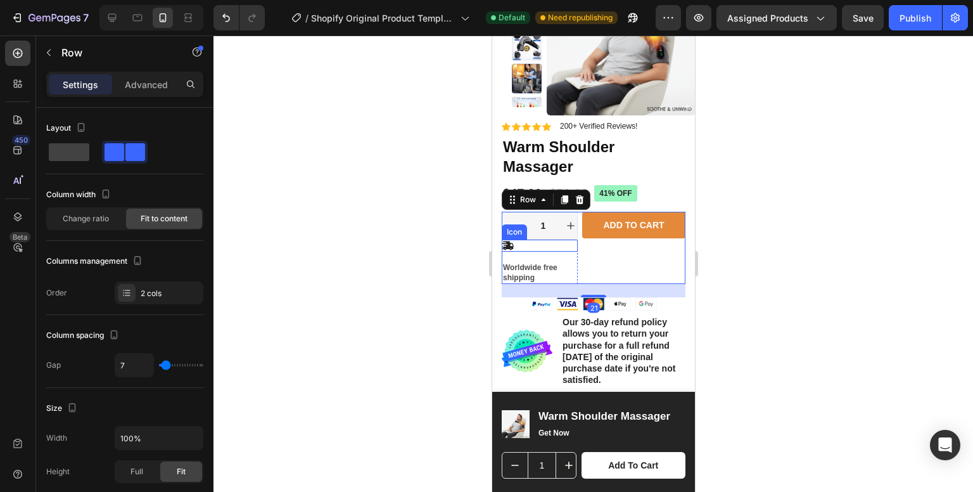
click at [555, 250] on div "Icon" at bounding box center [539, 246] width 76 height 12
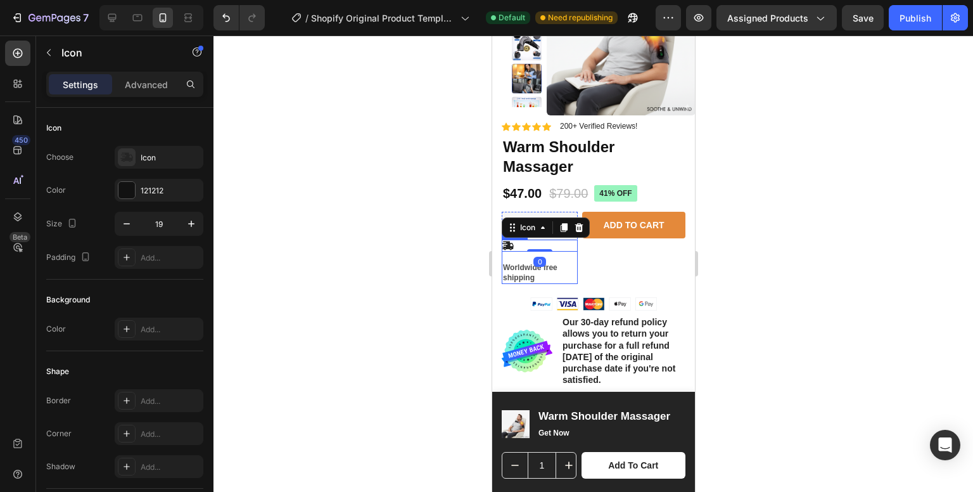
click at [573, 256] on div "Icon 0 Worldwide free shipping Text Block Row" at bounding box center [539, 262] width 76 height 44
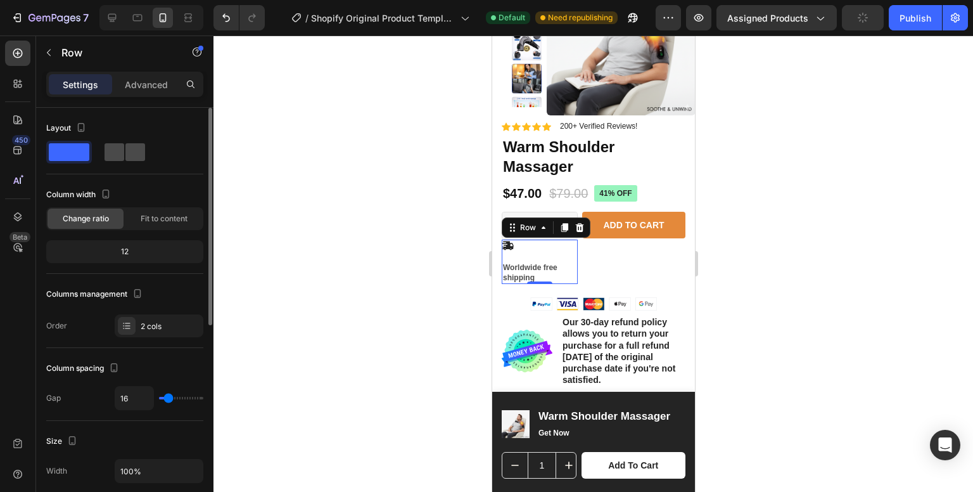
click at [125, 155] on span at bounding box center [135, 152] width 20 height 18
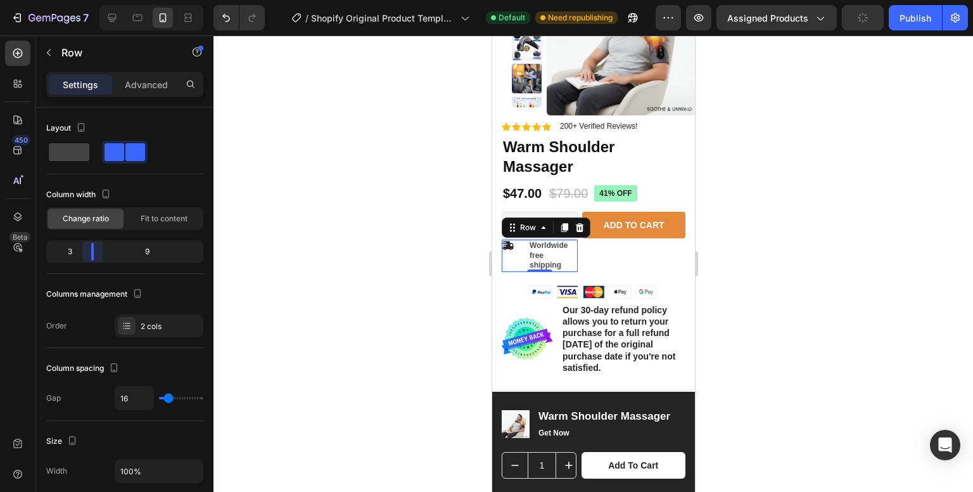
drag, startPoint x: 124, startPoint y: 252, endPoint x: 90, endPoint y: 261, distance: 35.3
click at [90, 0] on body "7 / Shopify Original Product Template Default Need republishing Preview Assigne…" at bounding box center [486, 0] width 973 height 0
click at [568, 259] on p "Worldwide free shipping" at bounding box center [552, 256] width 47 height 30
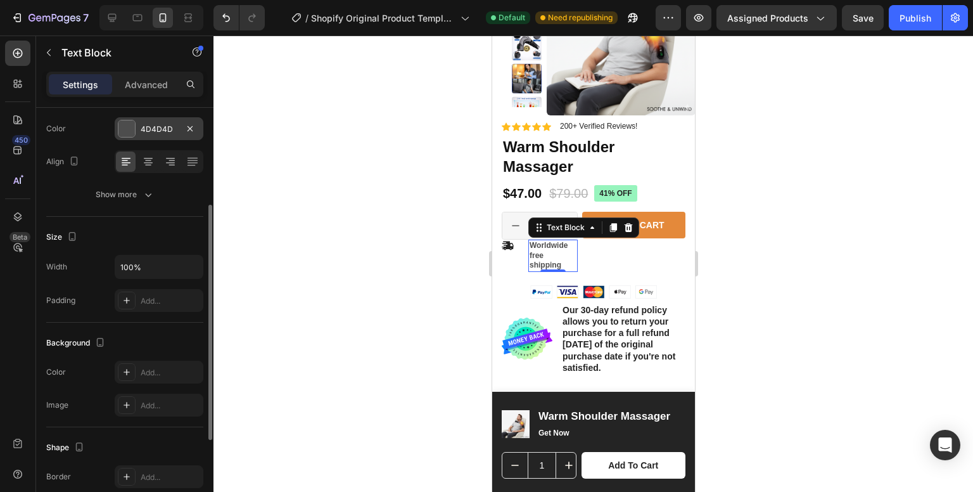
scroll to position [168, 0]
click at [188, 264] on icon "button" at bounding box center [191, 263] width 13 height 13
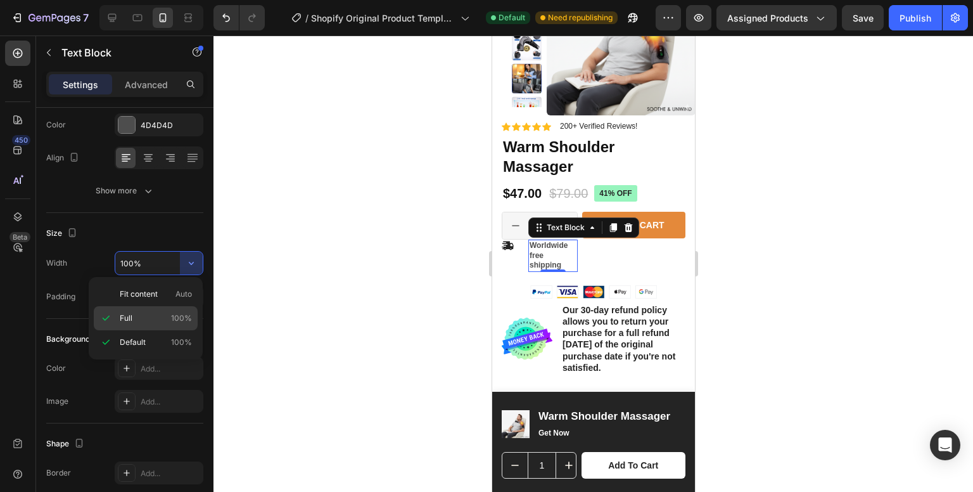
click at [143, 314] on p "Full 100%" at bounding box center [156, 317] width 72 height 11
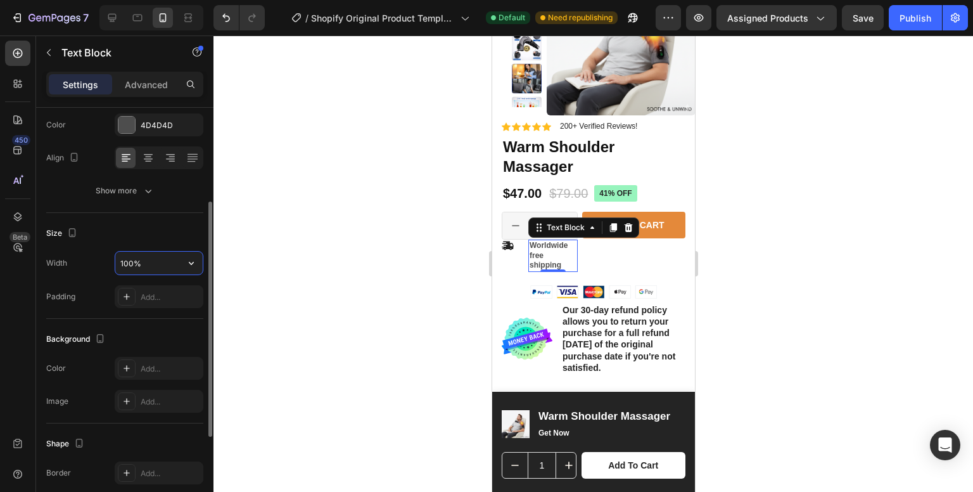
click at [146, 264] on input "100%" at bounding box center [158, 263] width 87 height 23
click at [200, 257] on button "button" at bounding box center [191, 263] width 23 height 23
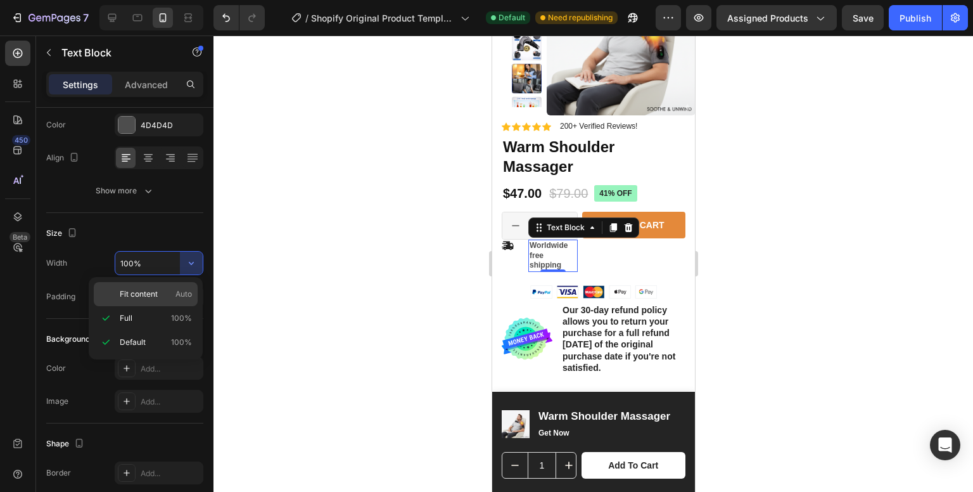
click at [156, 291] on span "Fit content" at bounding box center [139, 293] width 38 height 11
type input "Auto"
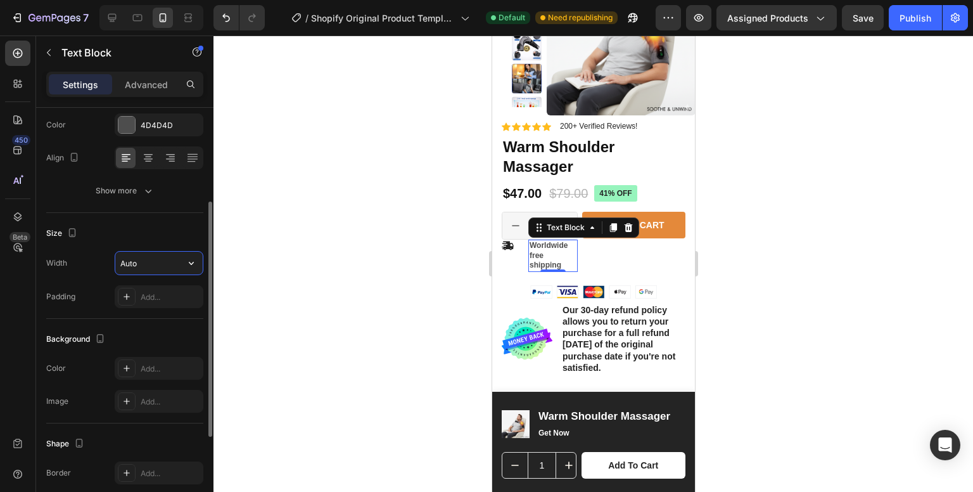
click at [138, 260] on input "Auto" at bounding box center [158, 263] width 87 height 23
click at [151, 301] on div "Add..." at bounding box center [171, 296] width 60 height 11
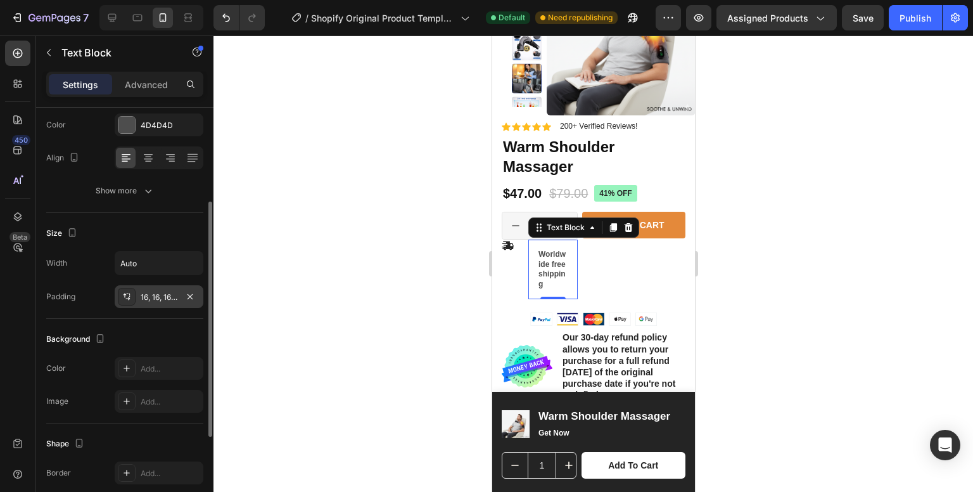
click at [86, 269] on div "Width Auto" at bounding box center [124, 263] width 157 height 24
click at [120, 297] on div at bounding box center [127, 297] width 18 height 18
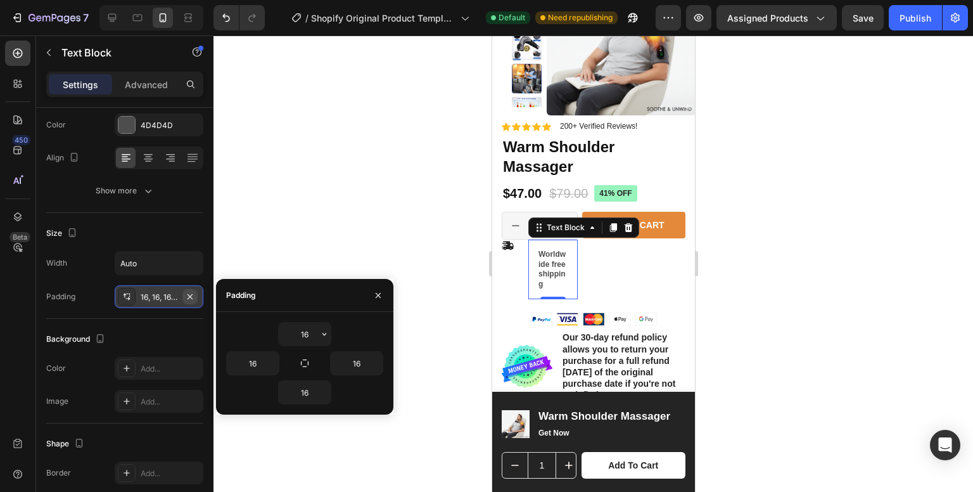
click at [191, 291] on icon "button" at bounding box center [190, 296] width 10 height 10
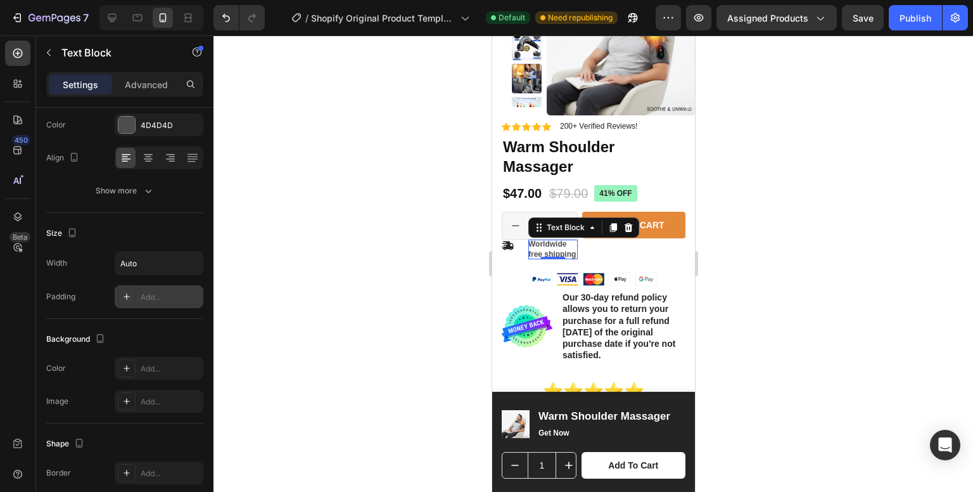
click at [463, 269] on div at bounding box center [594, 263] width 760 height 456
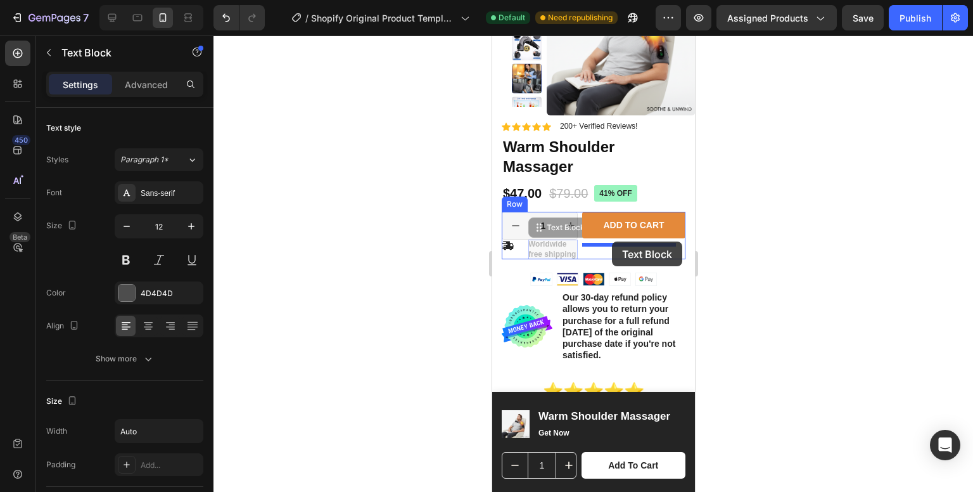
drag, startPoint x: 550, startPoint y: 250, endPoint x: 611, endPoint y: 241, distance: 62.0
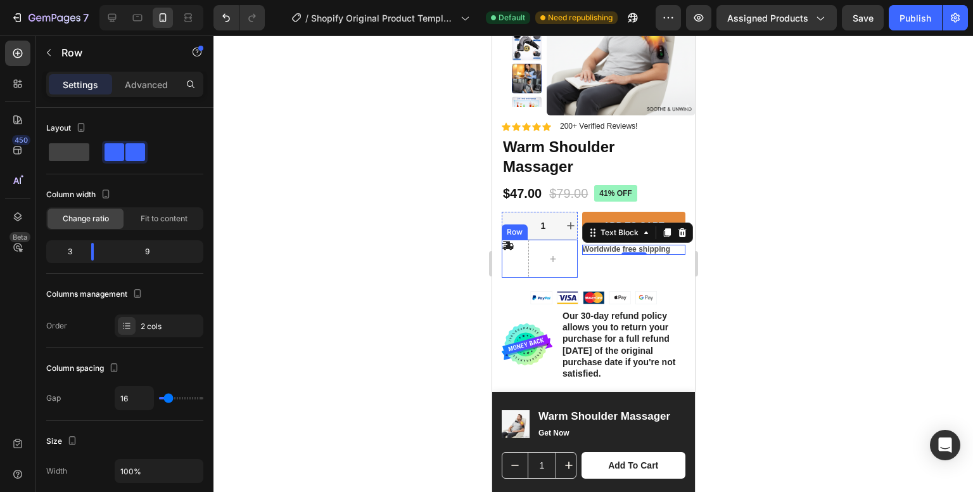
click at [520, 262] on div "Icon Row" at bounding box center [539, 259] width 76 height 38
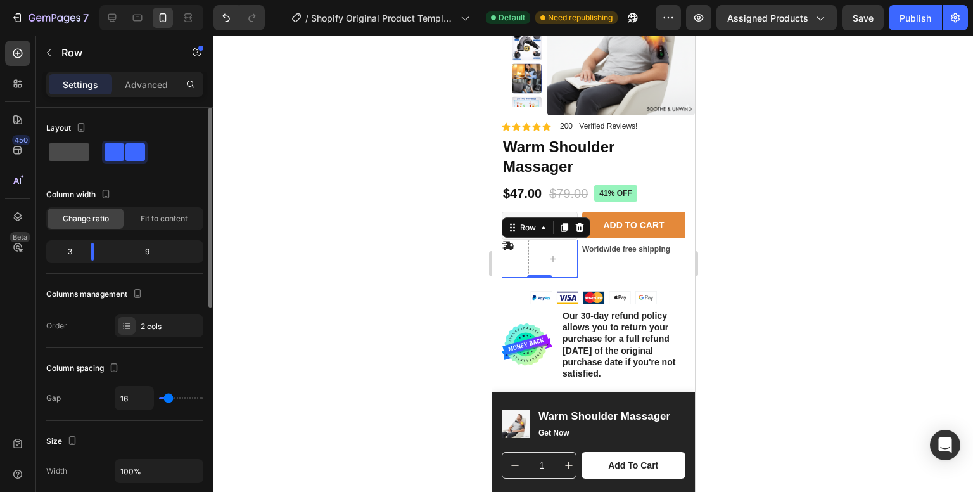
click at [70, 154] on span at bounding box center [69, 152] width 41 height 18
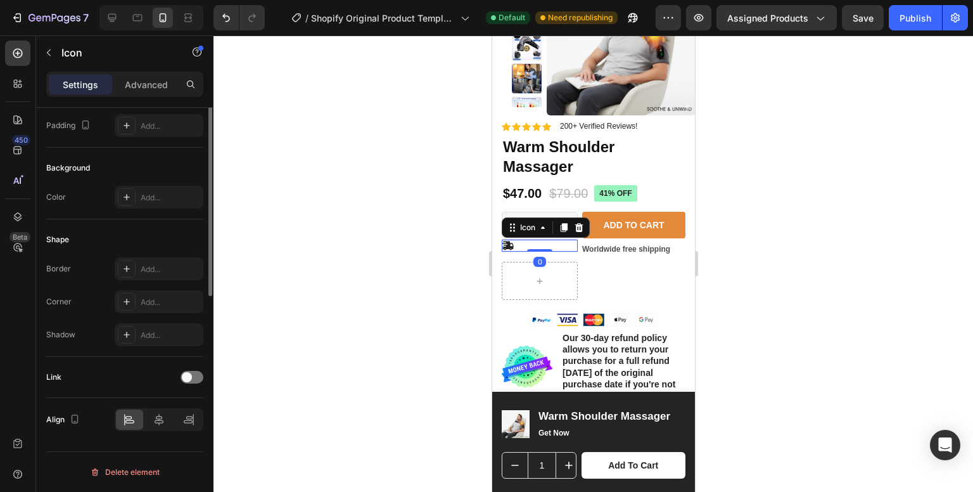
scroll to position [0, 0]
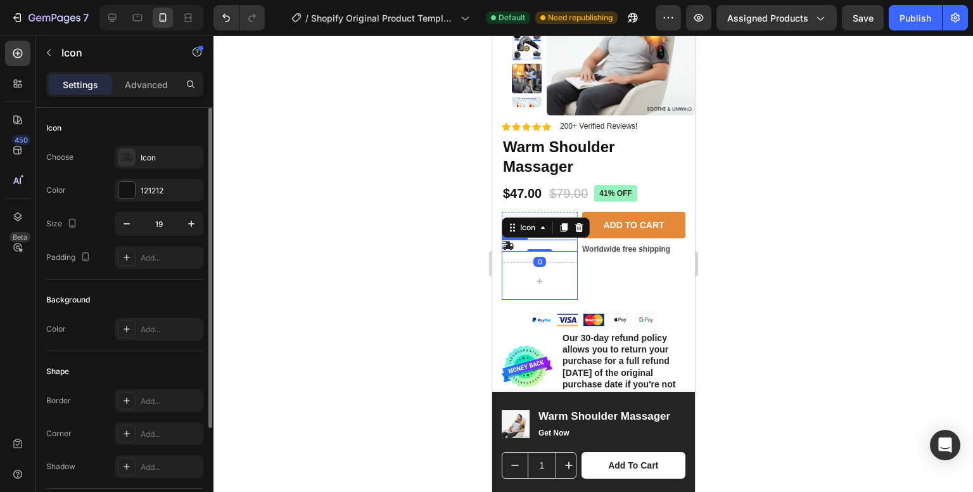
click at [568, 257] on div "Icon 0 Row" at bounding box center [539, 270] width 76 height 60
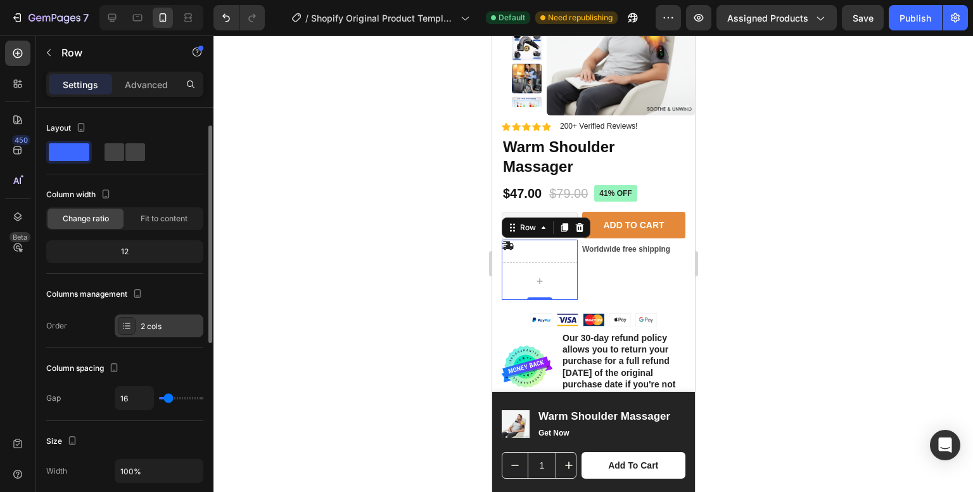
scroll to position [53, 0]
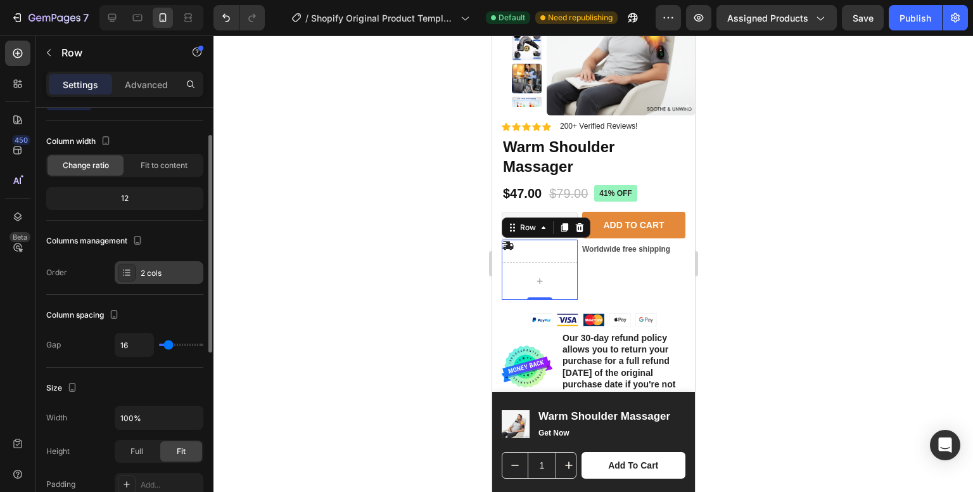
click at [142, 277] on div "2 cols" at bounding box center [171, 272] width 60 height 11
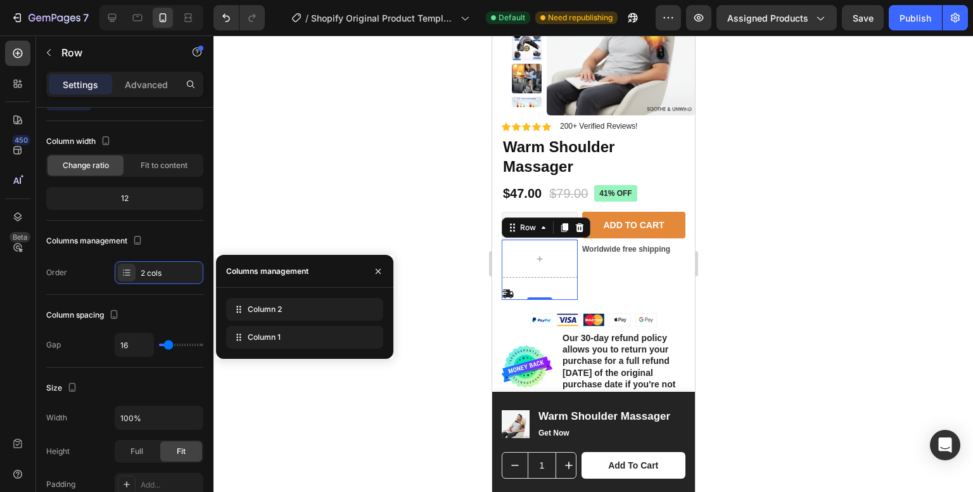
drag, startPoint x: 274, startPoint y: 341, endPoint x: 278, endPoint y: 296, distance: 45.2
drag, startPoint x: 284, startPoint y: 336, endPoint x: 285, endPoint y: 304, distance: 32.3
click at [120, 267] on div at bounding box center [127, 273] width 18 height 18
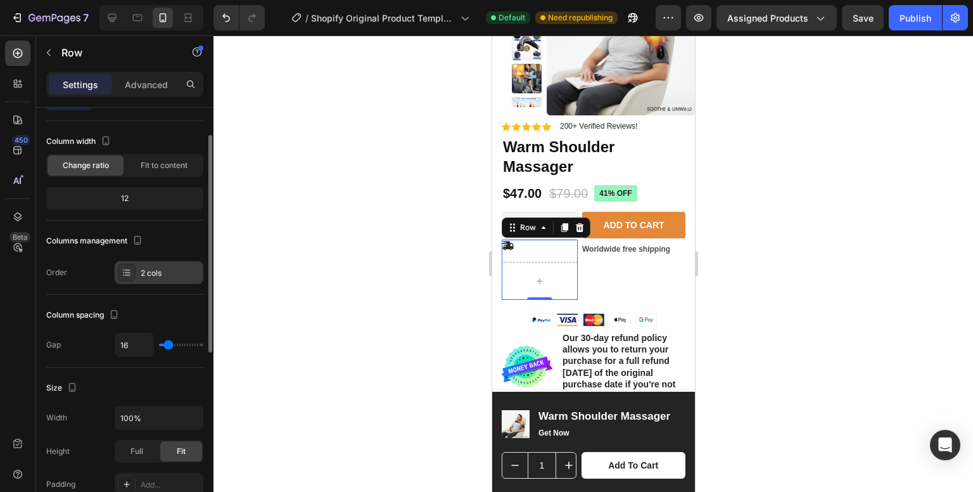
click at [120, 267] on div at bounding box center [127, 273] width 18 height 18
click at [68, 264] on div "Order 2 cols" at bounding box center [124, 272] width 157 height 23
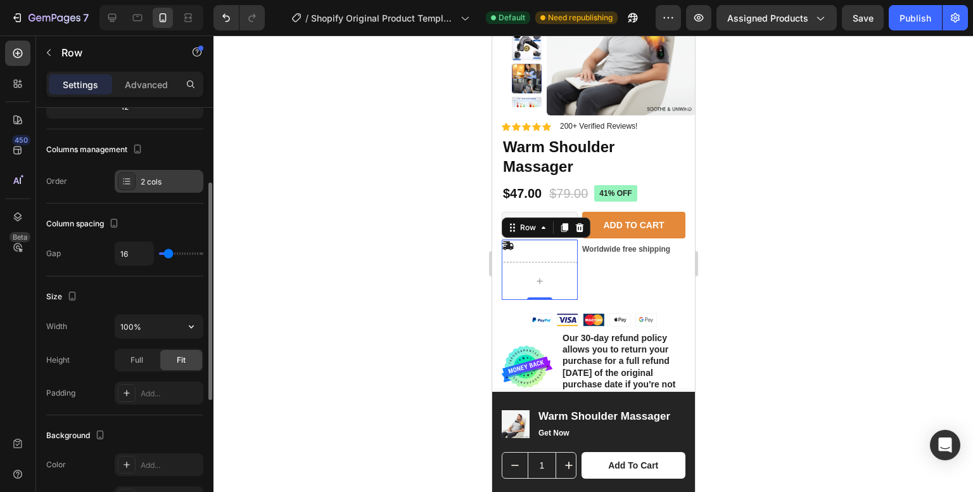
scroll to position [160, 0]
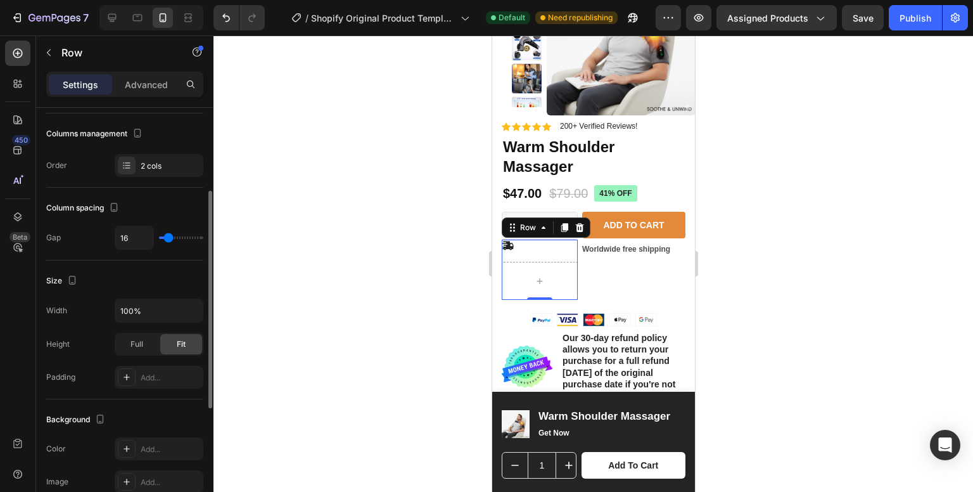
type input "0"
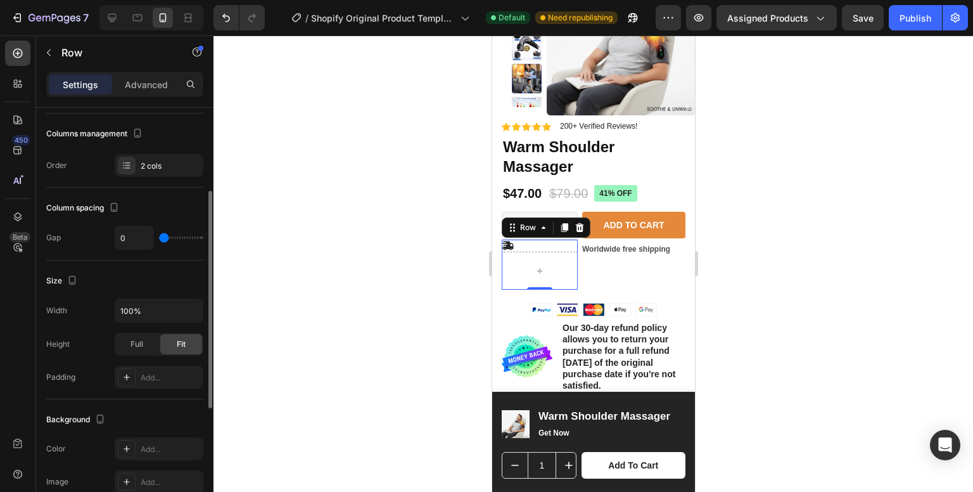
type input "24"
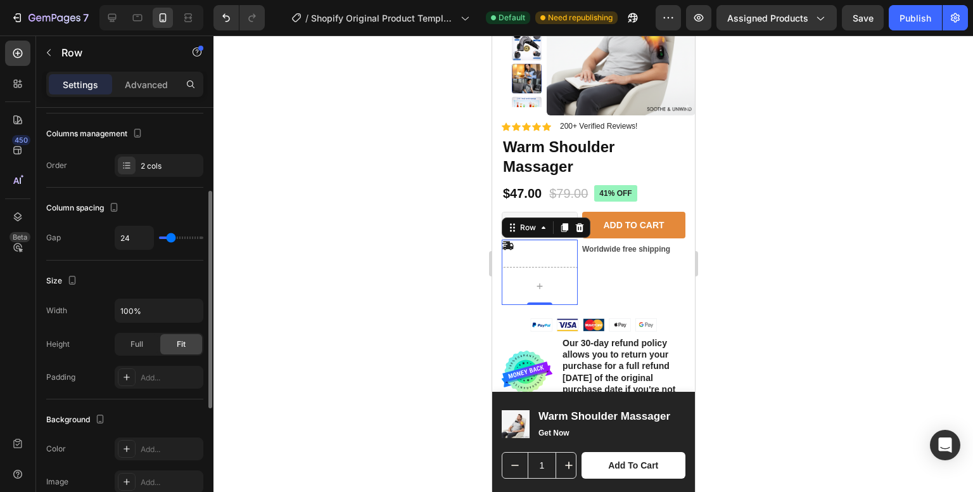
type input "27"
type input "29"
type input "13"
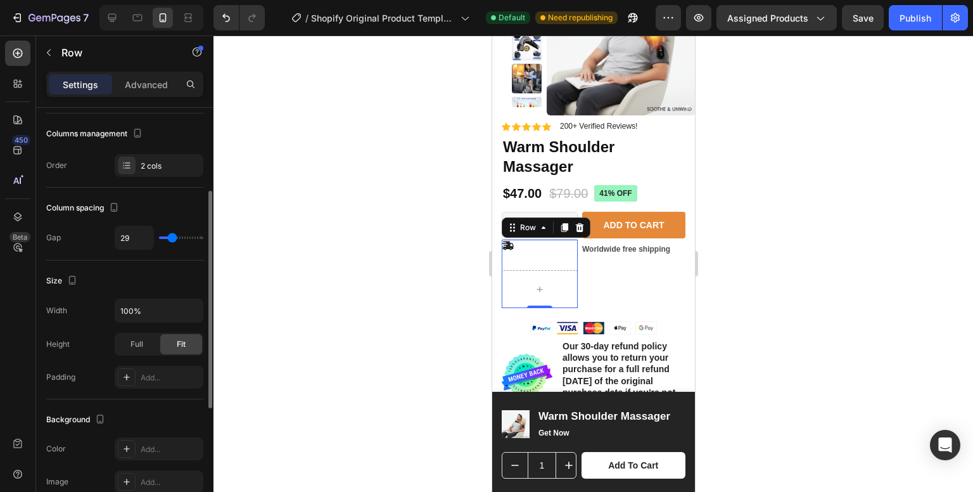
type input "13"
type input "8"
type input "6"
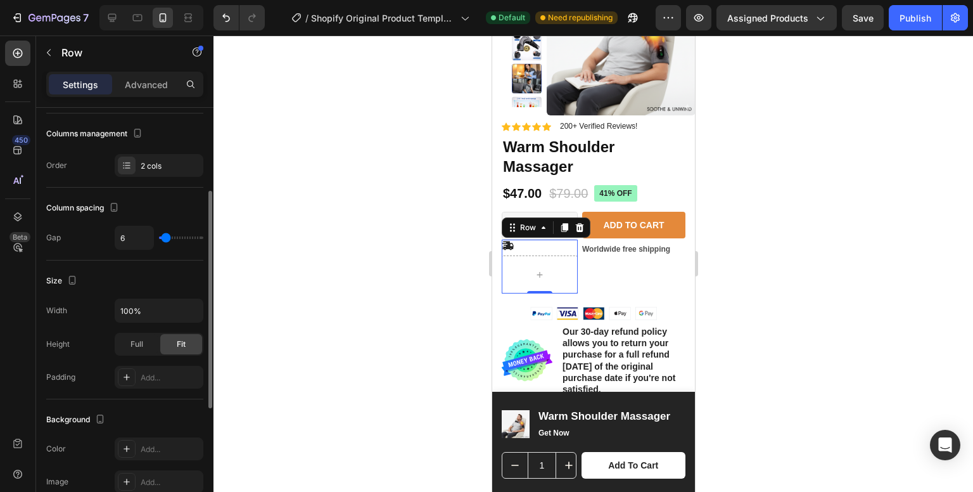
type input "4"
type input "24"
type input "25"
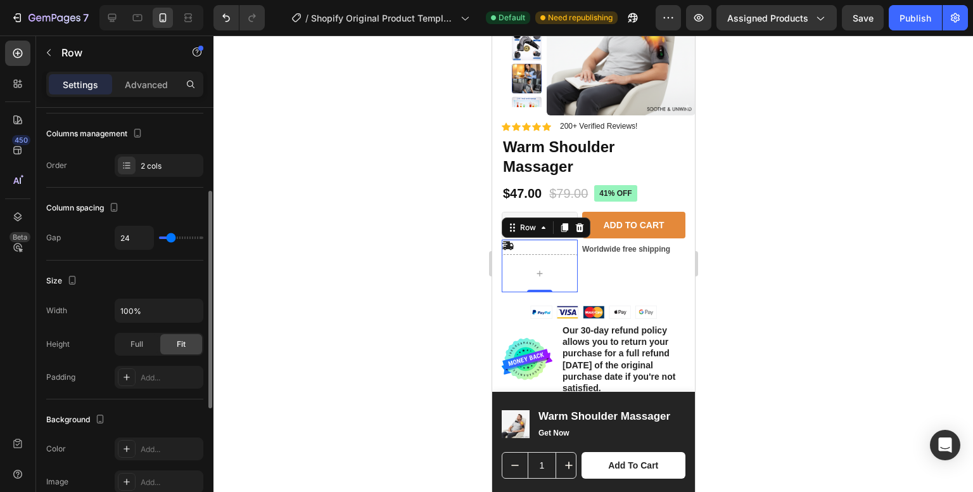
type input "25"
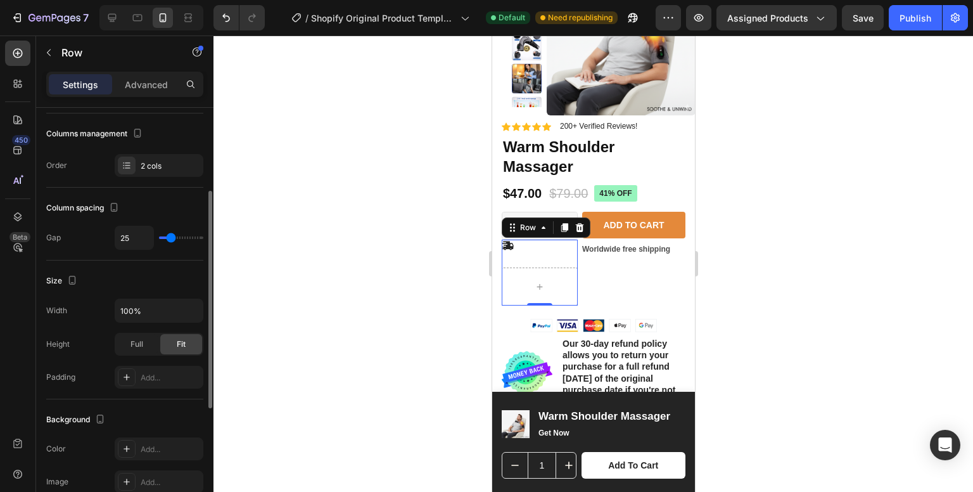
type input "27"
type input "25"
type input "22"
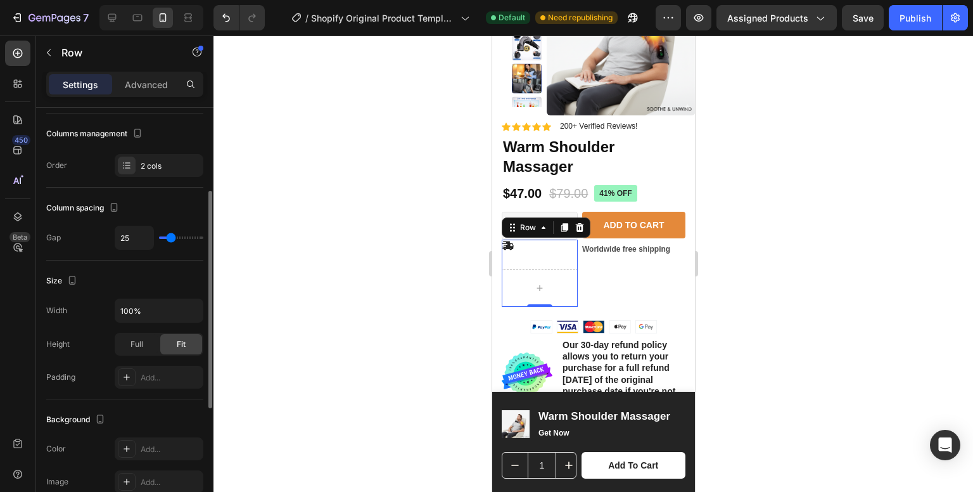
type input "22"
type input "20"
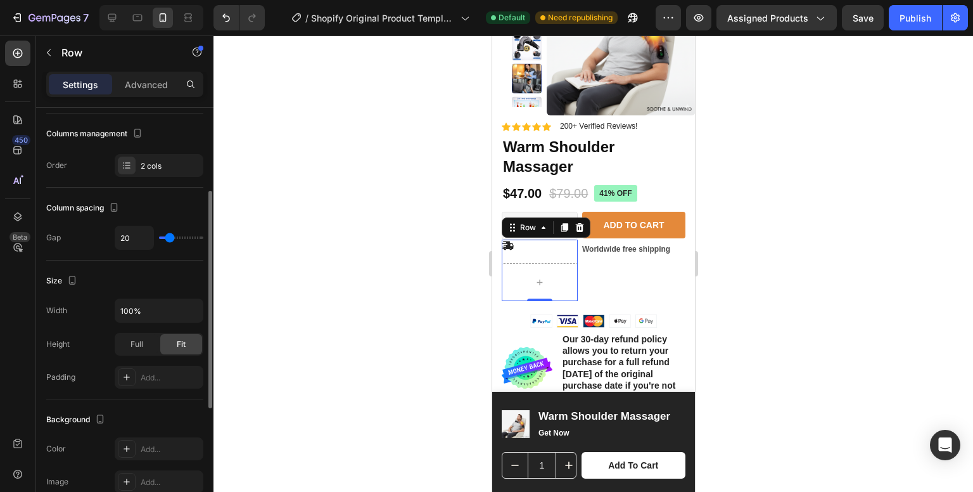
type input "18"
type input "15"
type input "13"
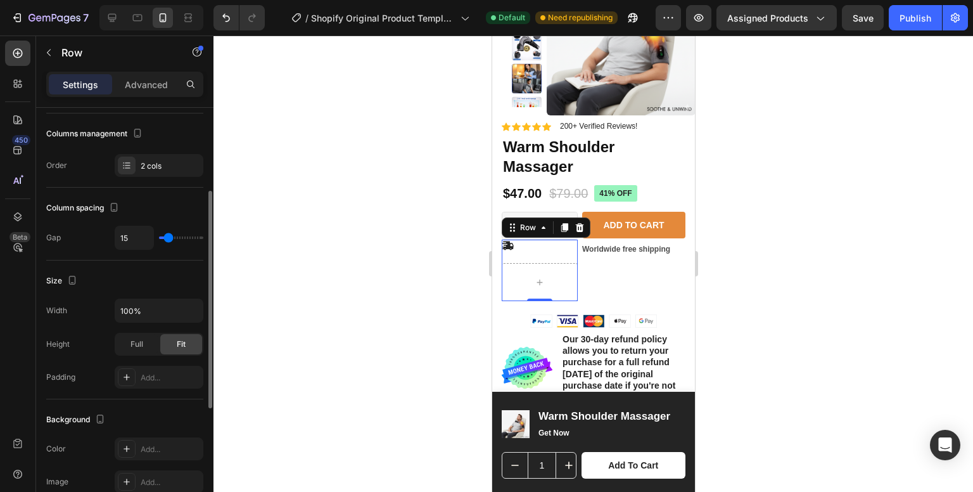
type input "13"
type input "11"
type input "9"
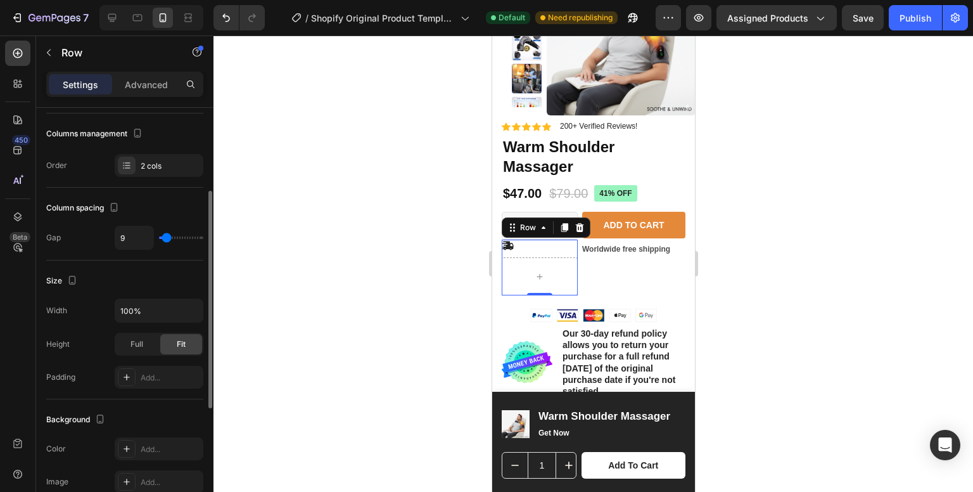
type input "8"
drag, startPoint x: 167, startPoint y: 230, endPoint x: 166, endPoint y: 241, distance: 11.5
type input "8"
click at [166, 239] on input "range" at bounding box center [181, 237] width 44 height 3
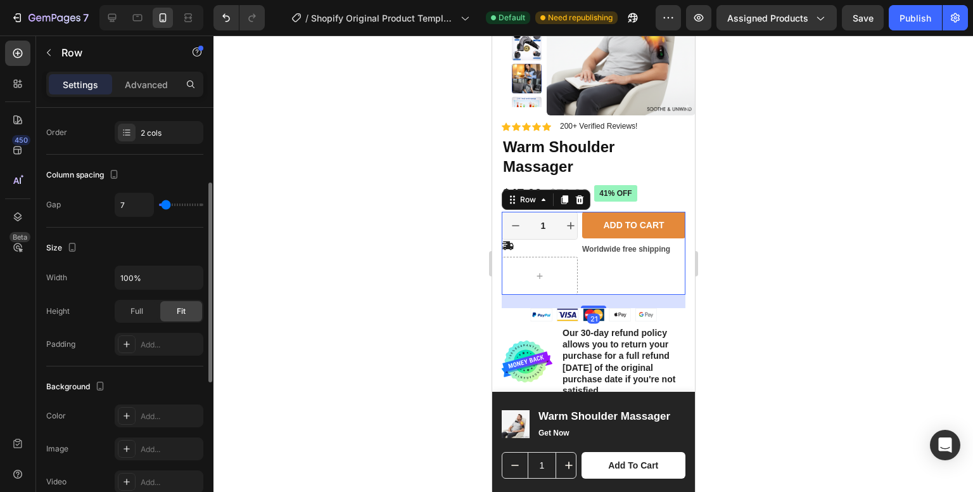
scroll to position [160, 0]
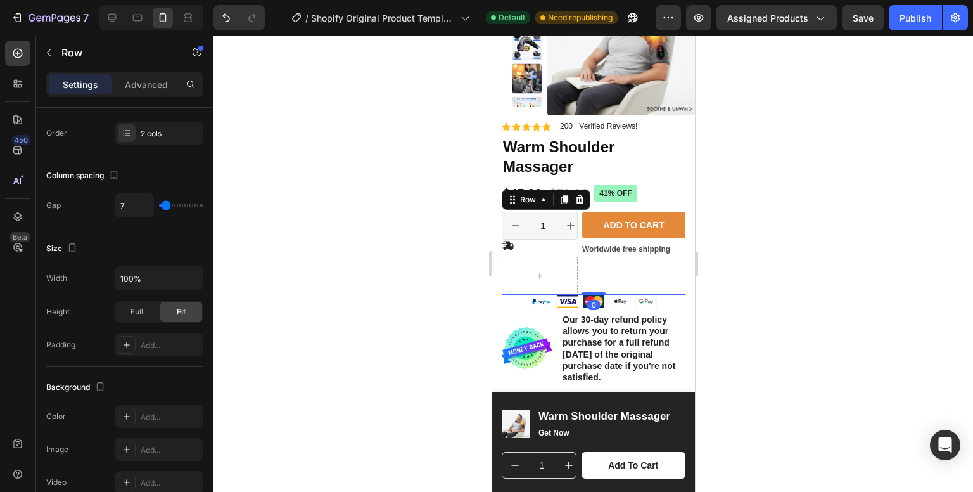
drag, startPoint x: 587, startPoint y: 307, endPoint x: 588, endPoint y: 260, distance: 46.3
click at [588, 260] on div "1 Product Quantity Icon Row Row Add to cart Add to Cart Worldwide free shipping…" at bounding box center [593, 253] width 184 height 83
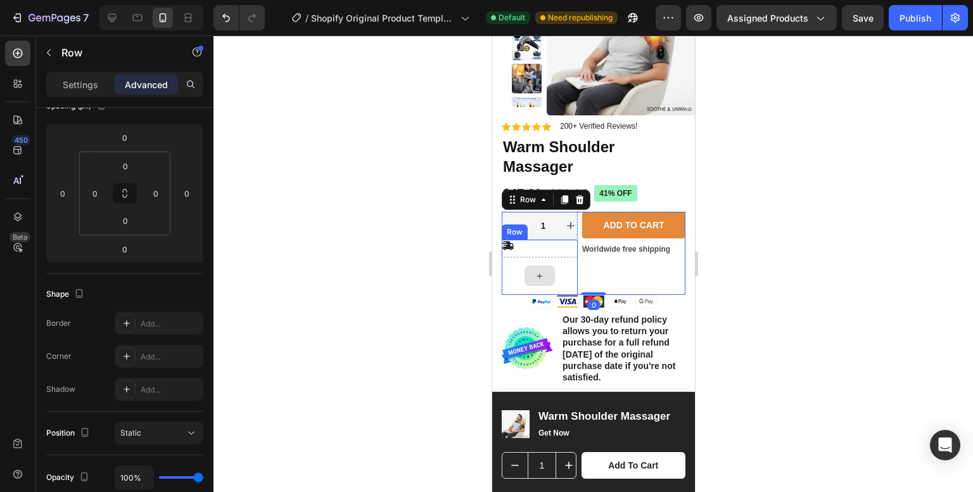
click at [561, 267] on div at bounding box center [539, 276] width 76 height 38
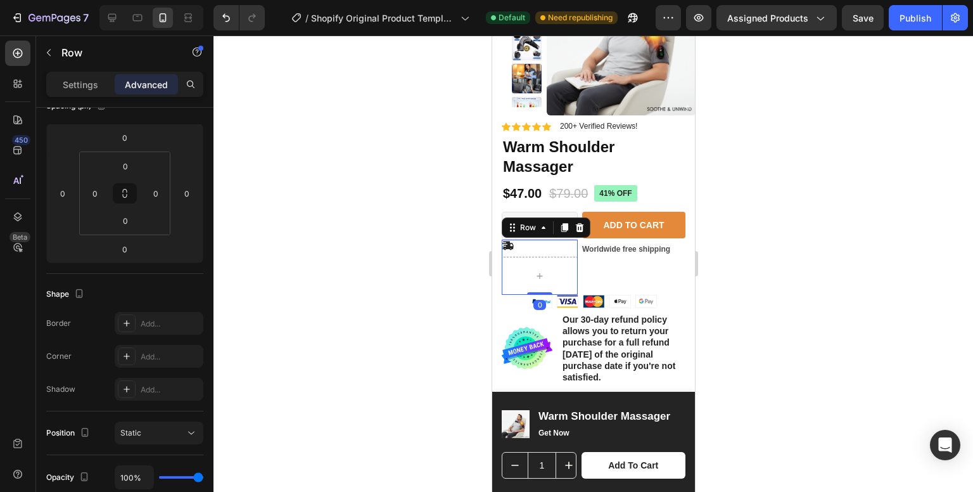
click at [560, 253] on div "Icon Row 0" at bounding box center [539, 267] width 76 height 55
click at [584, 280] on div "Add to cart Add to Cart Worldwide free shipping Text Block" at bounding box center [633, 253] width 103 height 83
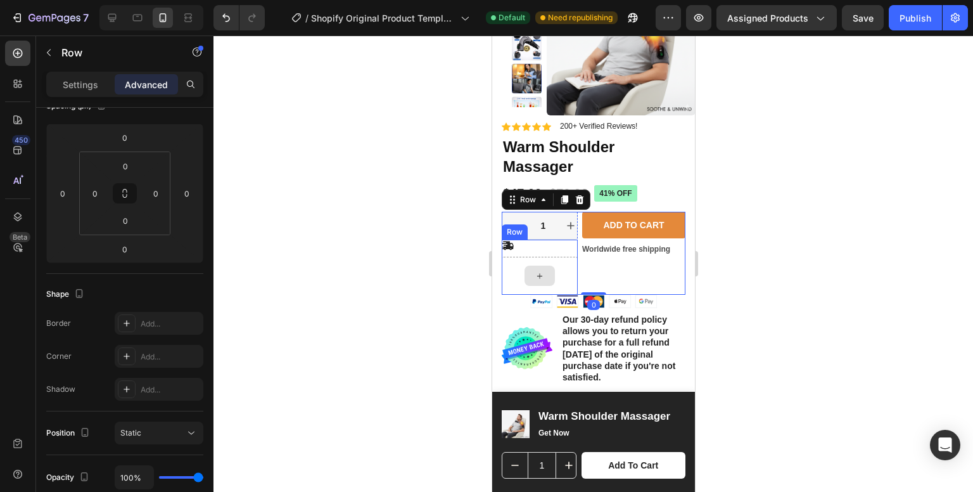
click at [566, 267] on div at bounding box center [539, 276] width 76 height 38
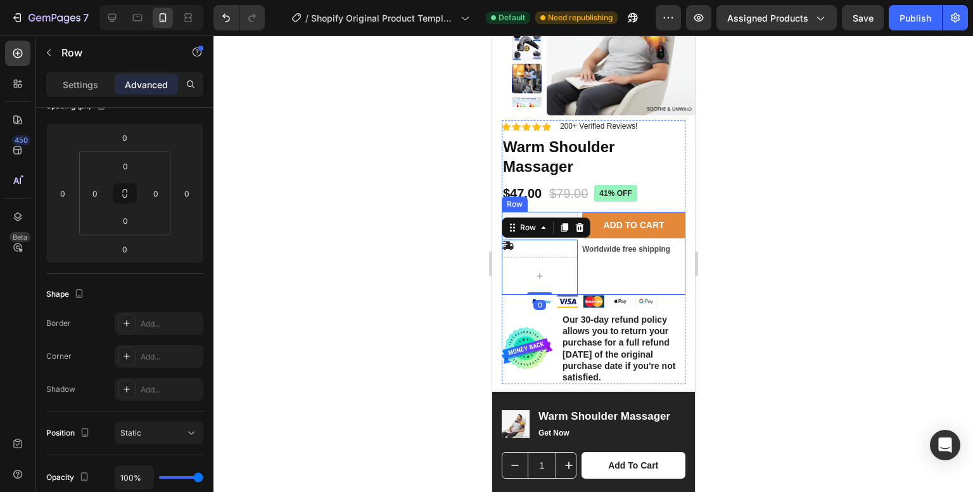
click at [589, 271] on div "Add to cart Add to Cart Worldwide free shipping Text Block" at bounding box center [633, 253] width 103 height 83
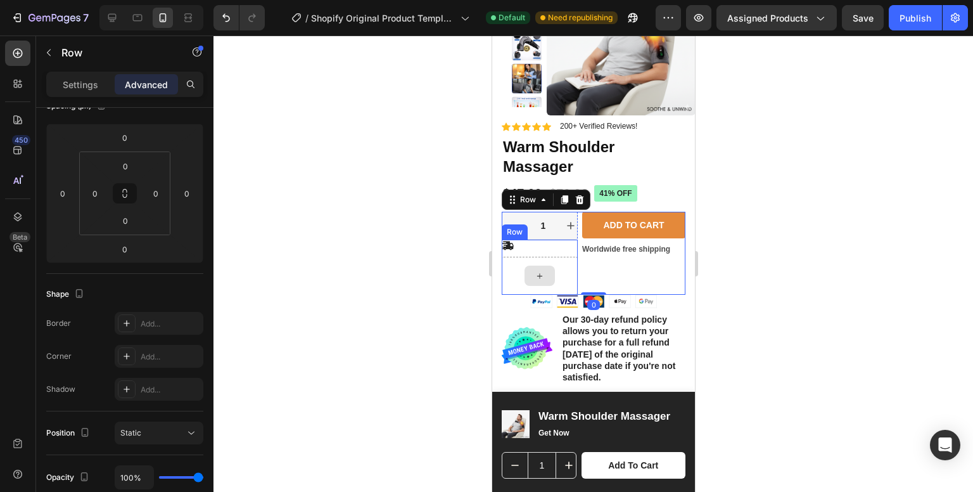
click at [567, 266] on div at bounding box center [539, 276] width 76 height 38
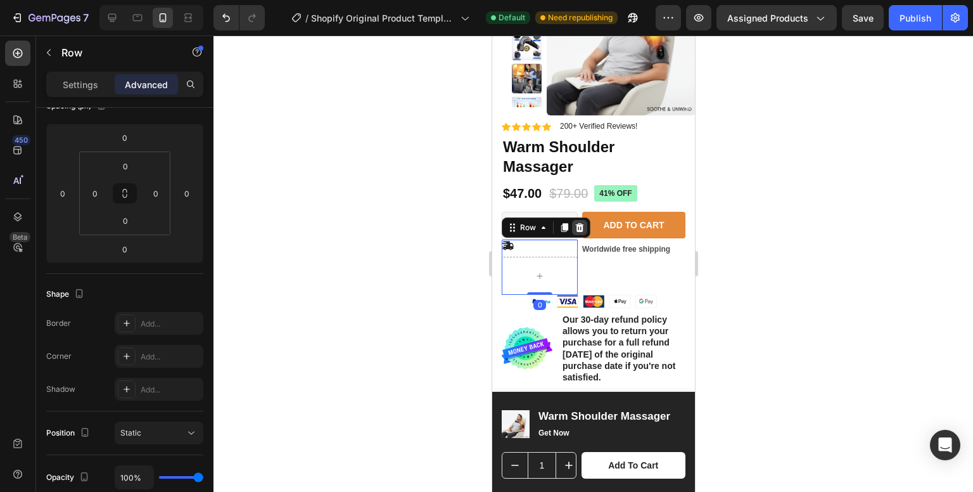
click at [576, 228] on icon at bounding box center [579, 227] width 8 height 9
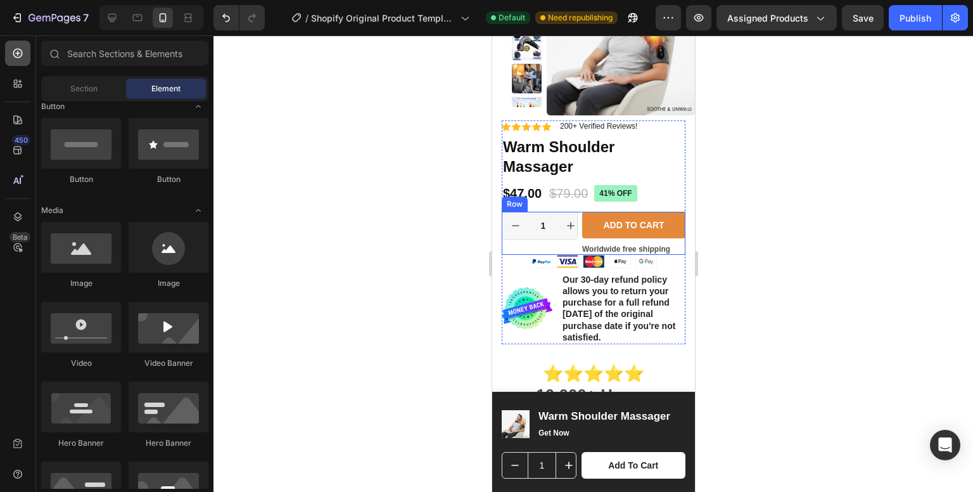
click at [13, 54] on icon at bounding box center [18, 54] width 10 height 10
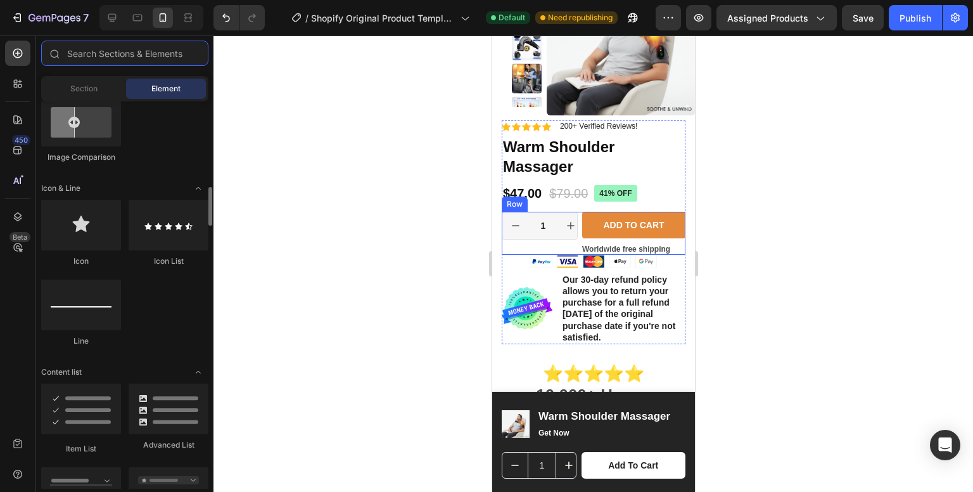
scroll to position [758, 0]
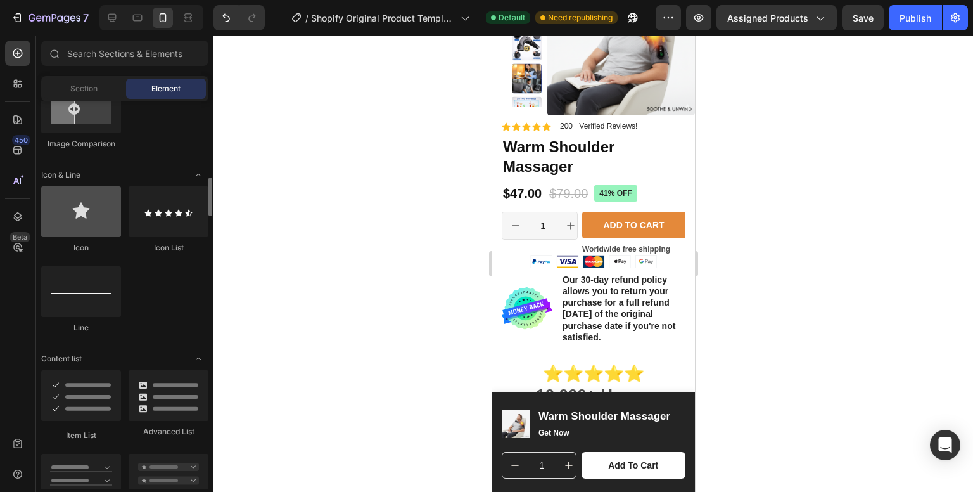
click at [74, 227] on div at bounding box center [81, 211] width 80 height 51
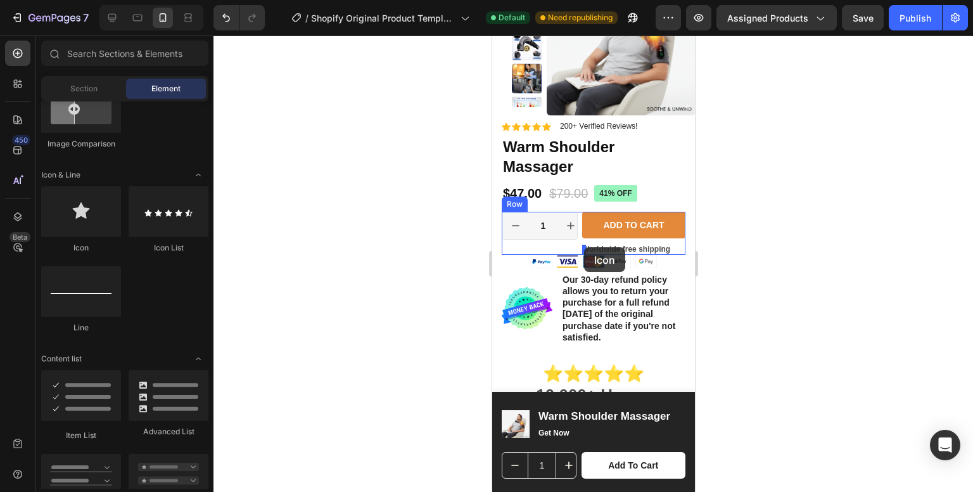
drag, startPoint x: 565, startPoint y: 263, endPoint x: 584, endPoint y: 247, distance: 24.3
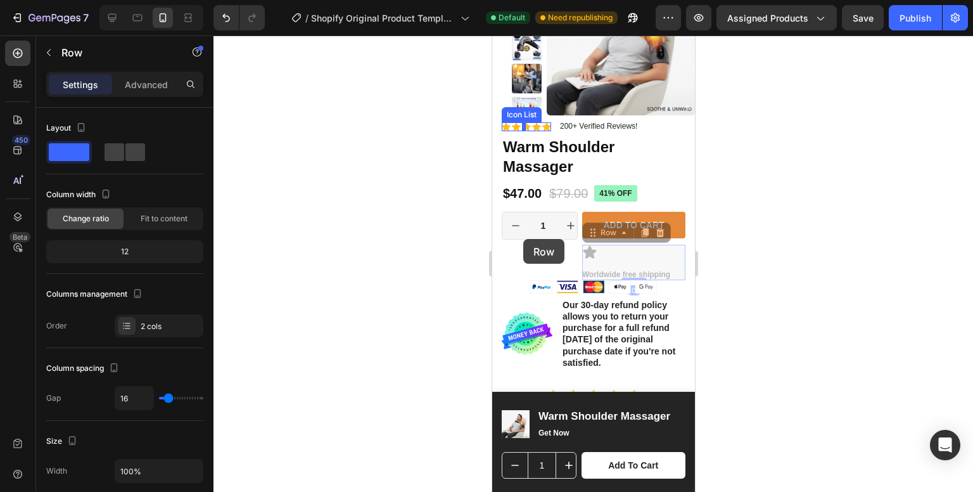
drag, startPoint x: 603, startPoint y: 267, endPoint x: 523, endPoint y: 239, distance: 85.2
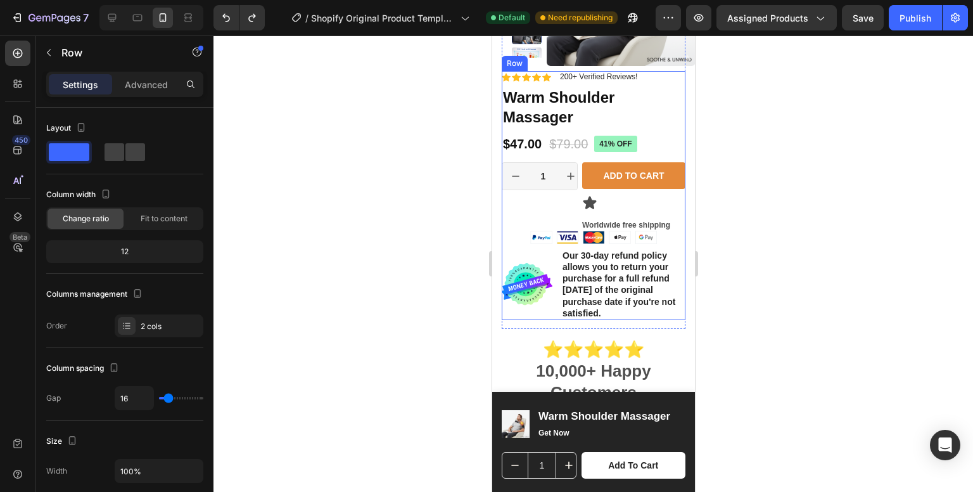
scroll to position [152, 0]
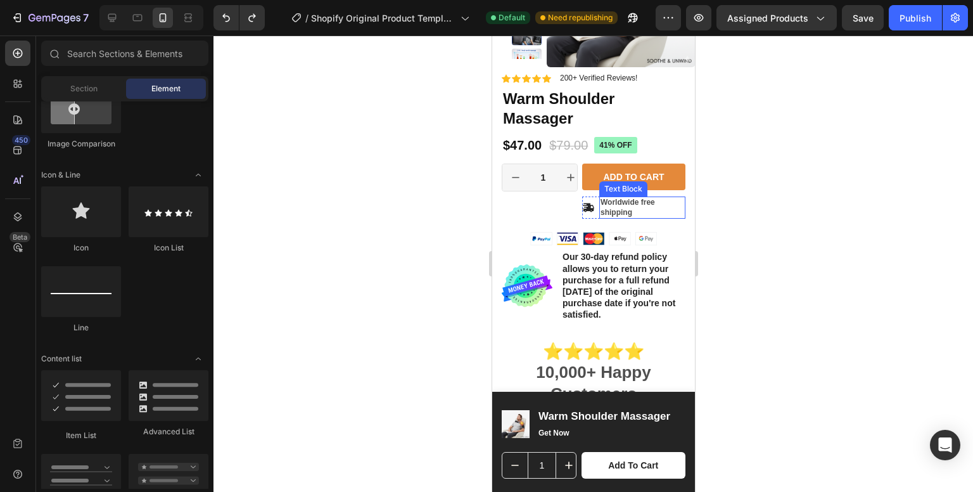
click at [647, 211] on p "Worldwide free shipping" at bounding box center [642, 208] width 84 height 20
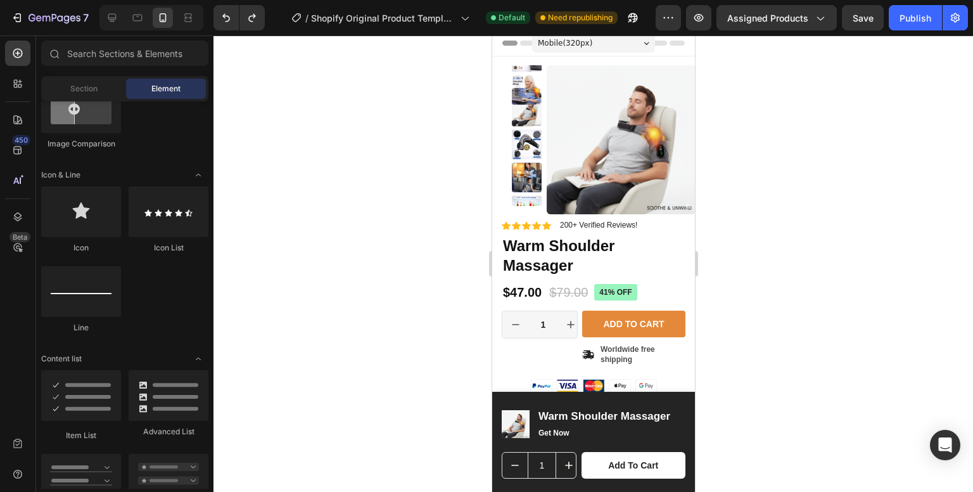
scroll to position [0, 0]
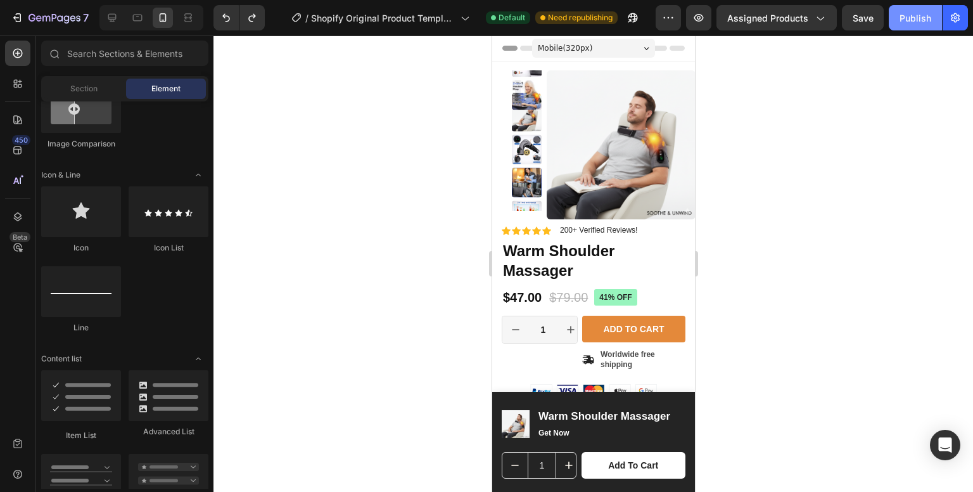
click at [906, 13] on div "Publish" at bounding box center [916, 17] width 32 height 13
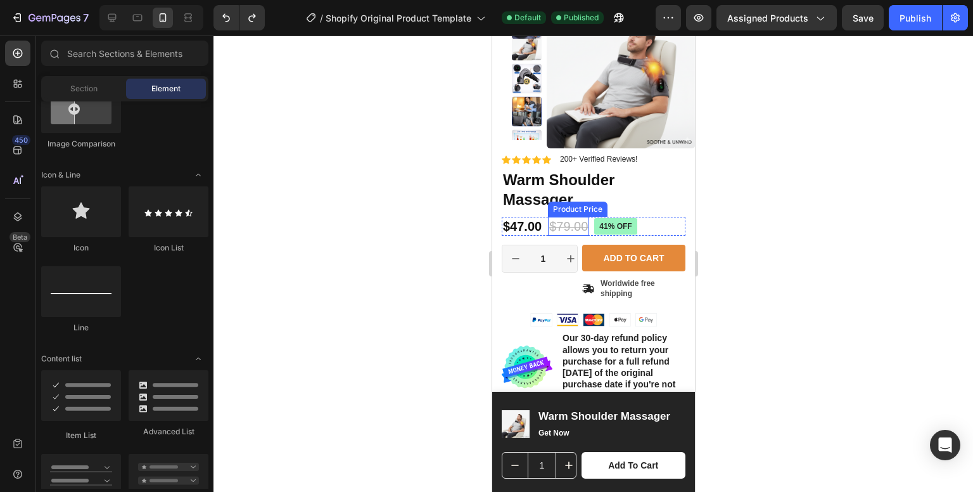
scroll to position [74, 0]
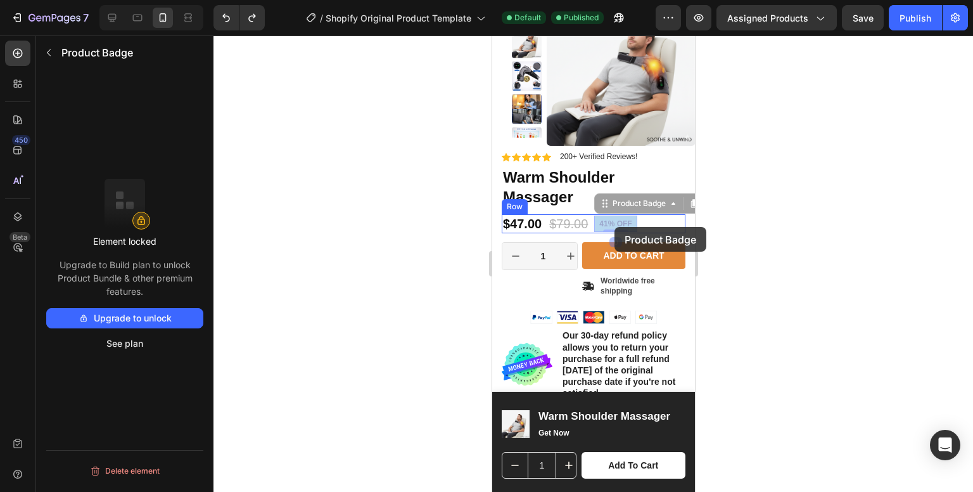
drag, startPoint x: 629, startPoint y: 221, endPoint x: 614, endPoint y: 227, distance: 15.7
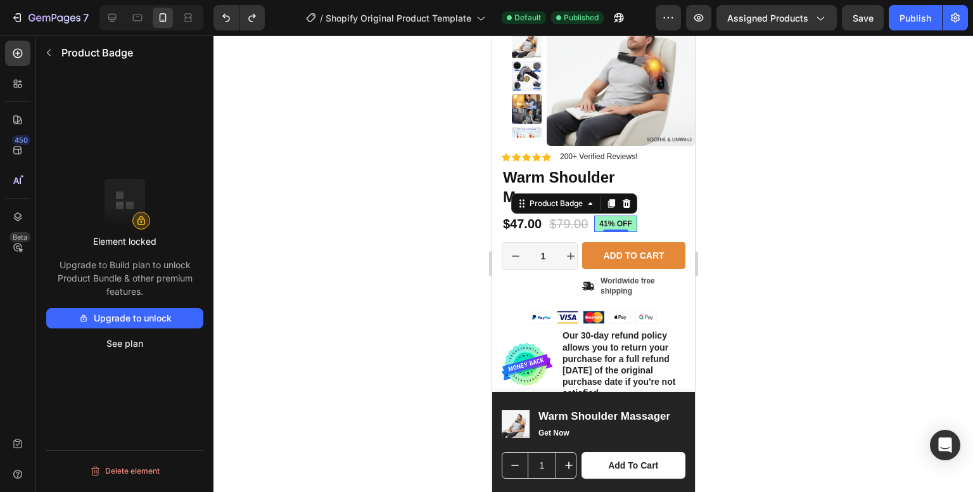
click at [750, 227] on div at bounding box center [594, 263] width 760 height 456
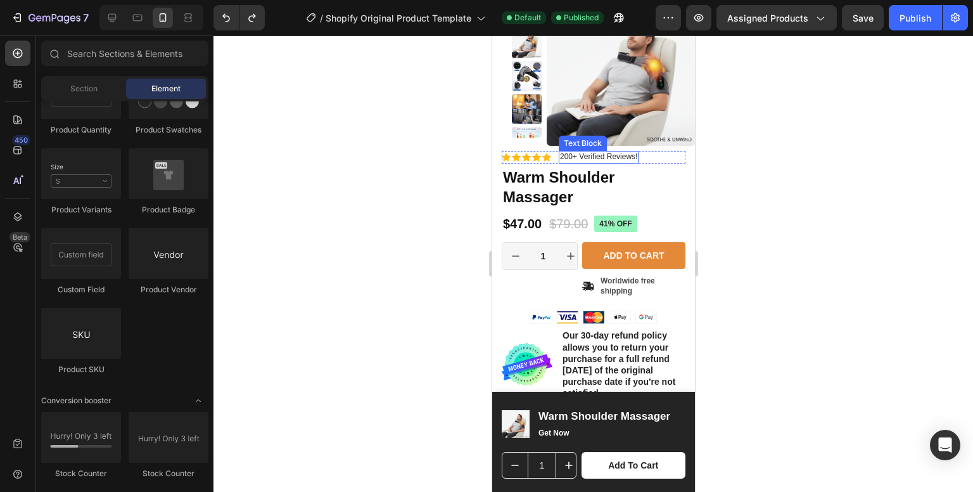
scroll to position [0, 0]
